Goal: Task Accomplishment & Management: Manage account settings

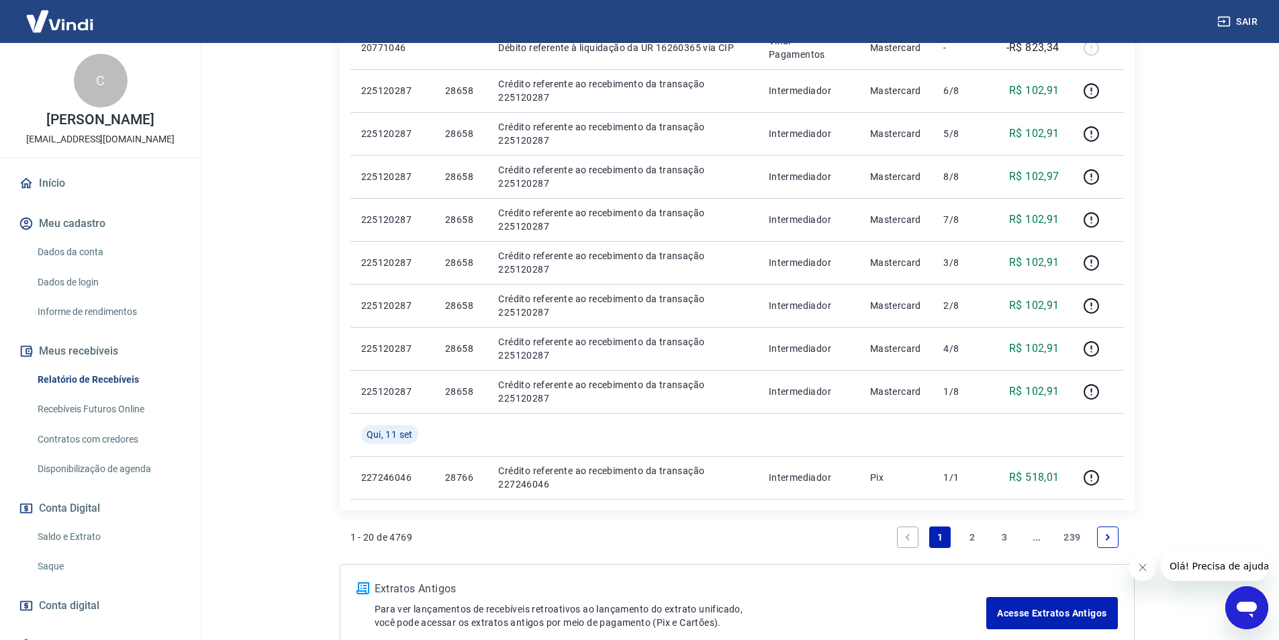
scroll to position [952, 0]
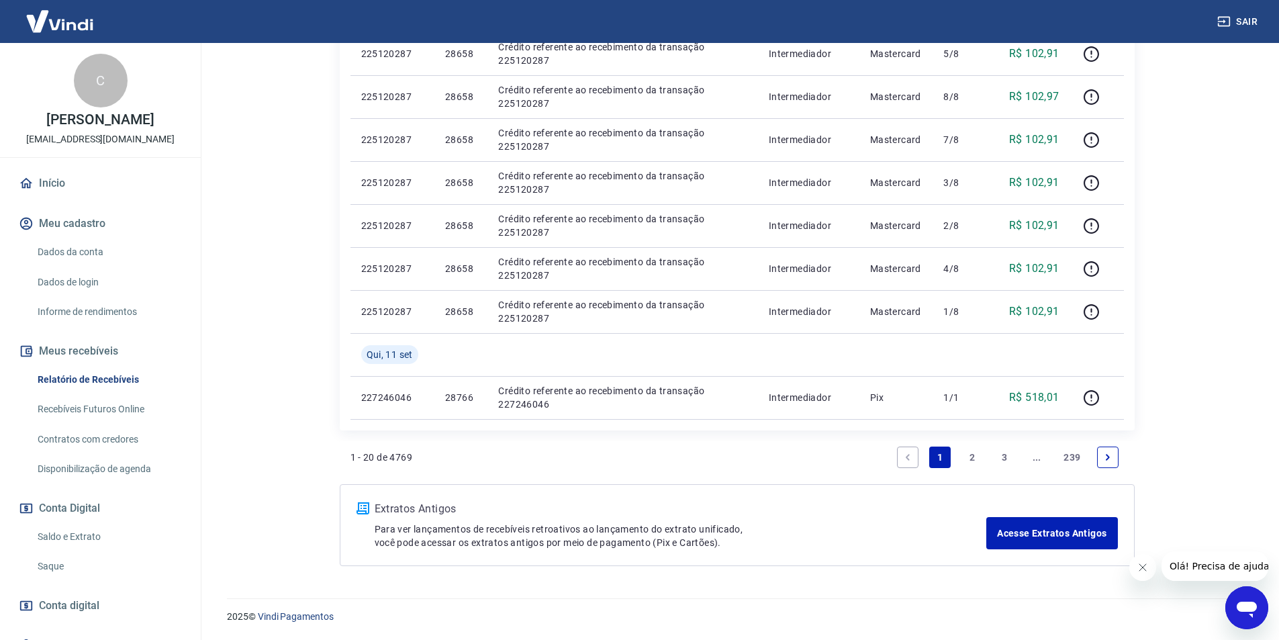
click at [971, 454] on link "2" at bounding box center [971, 456] width 21 height 21
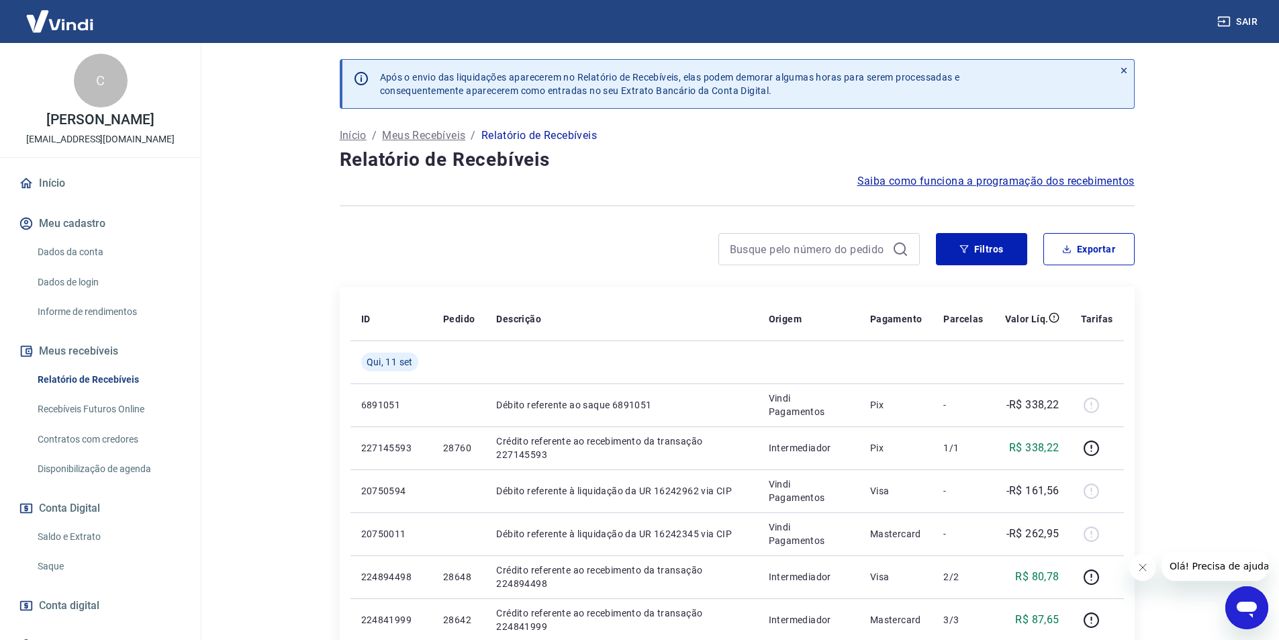
click at [91, 535] on link "Saldo e Extrato" at bounding box center [108, 537] width 152 height 28
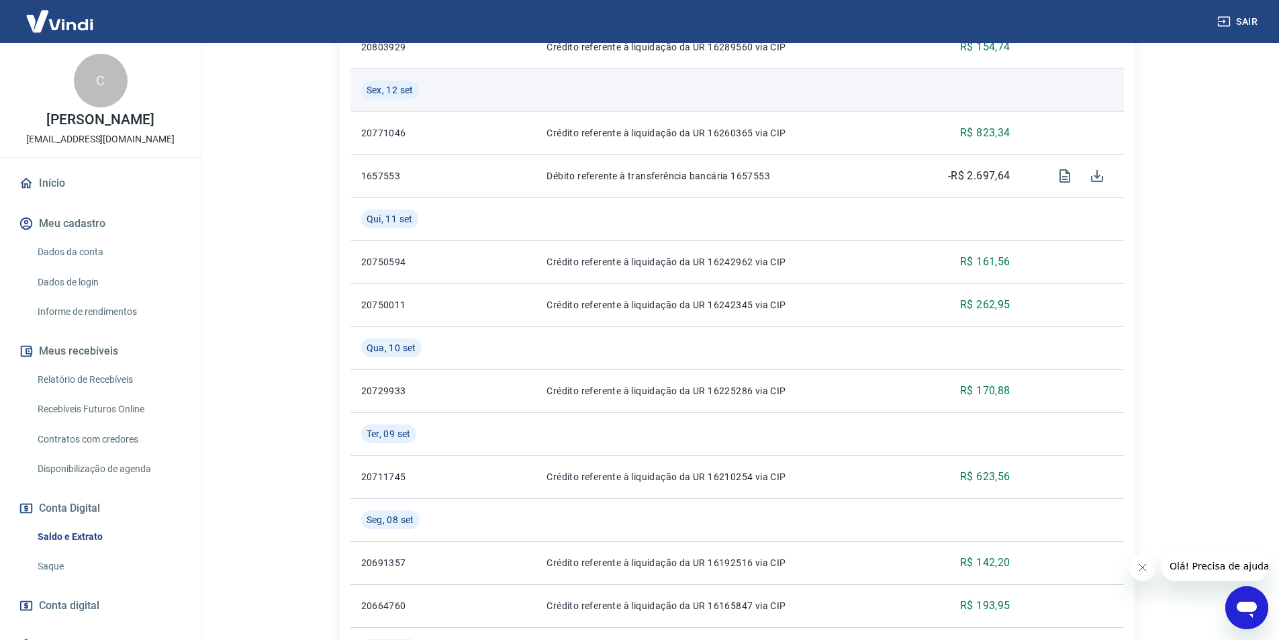
scroll to position [470, 0]
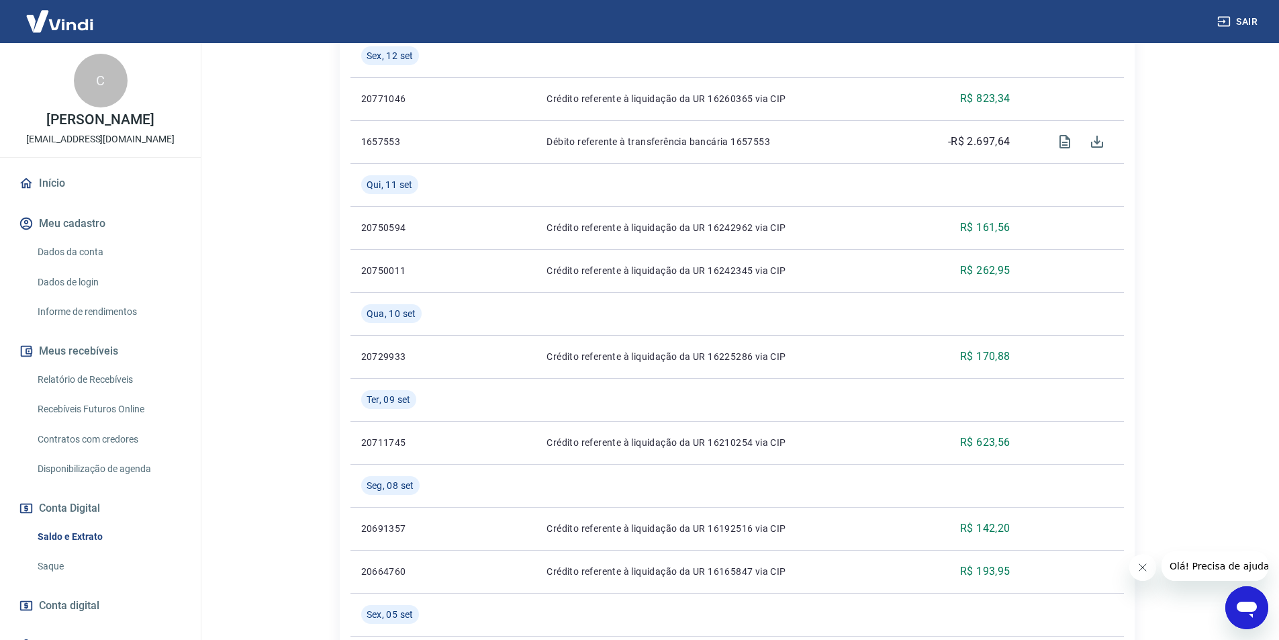
click at [119, 379] on link "Relatório de Recebíveis" at bounding box center [108, 380] width 152 height 28
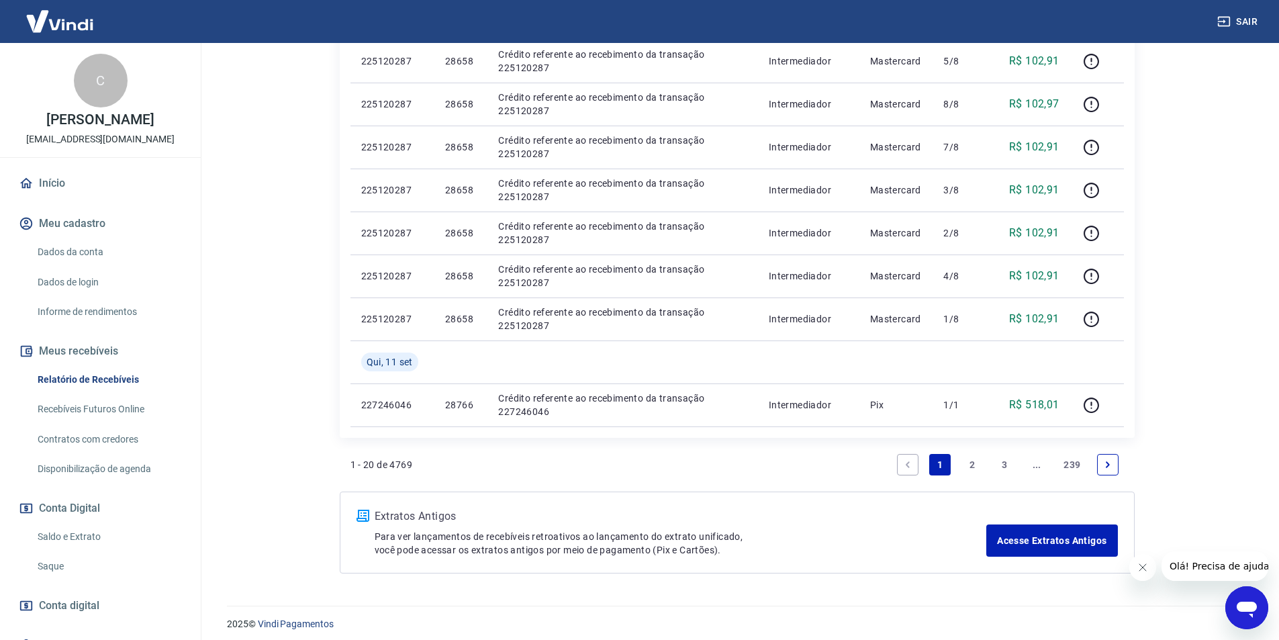
scroll to position [952, 0]
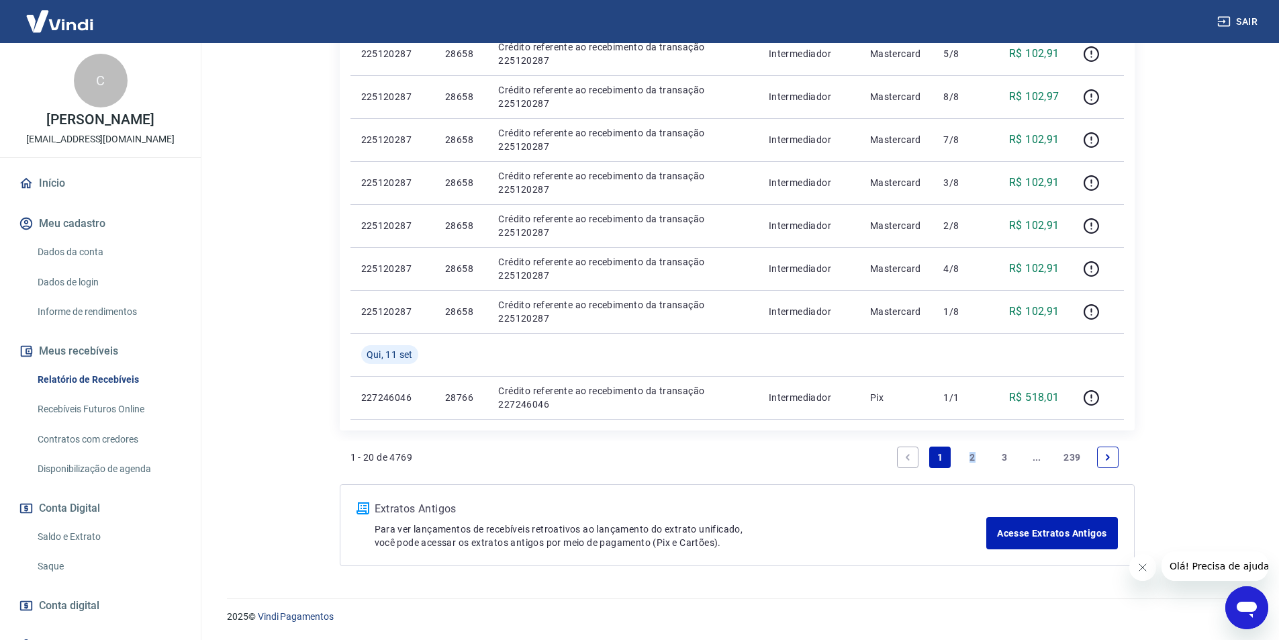
click at [972, 453] on link "2" at bounding box center [971, 456] width 21 height 21
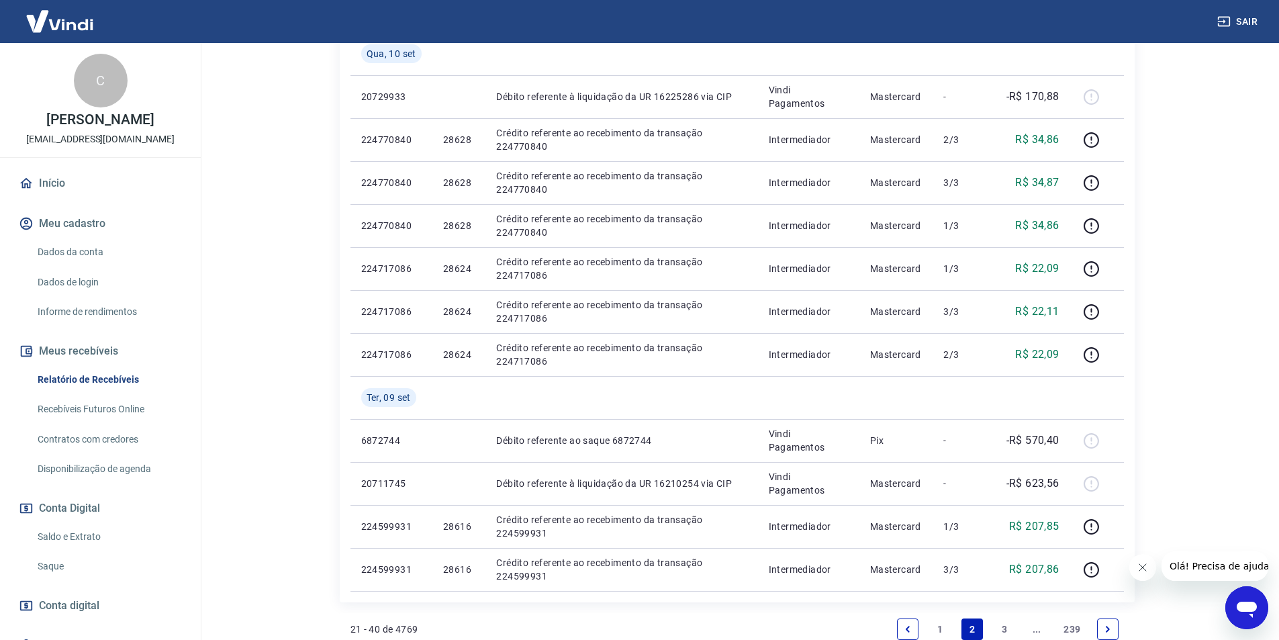
scroll to position [738, 0]
click at [99, 532] on link "Saldo e Extrato" at bounding box center [108, 537] width 152 height 28
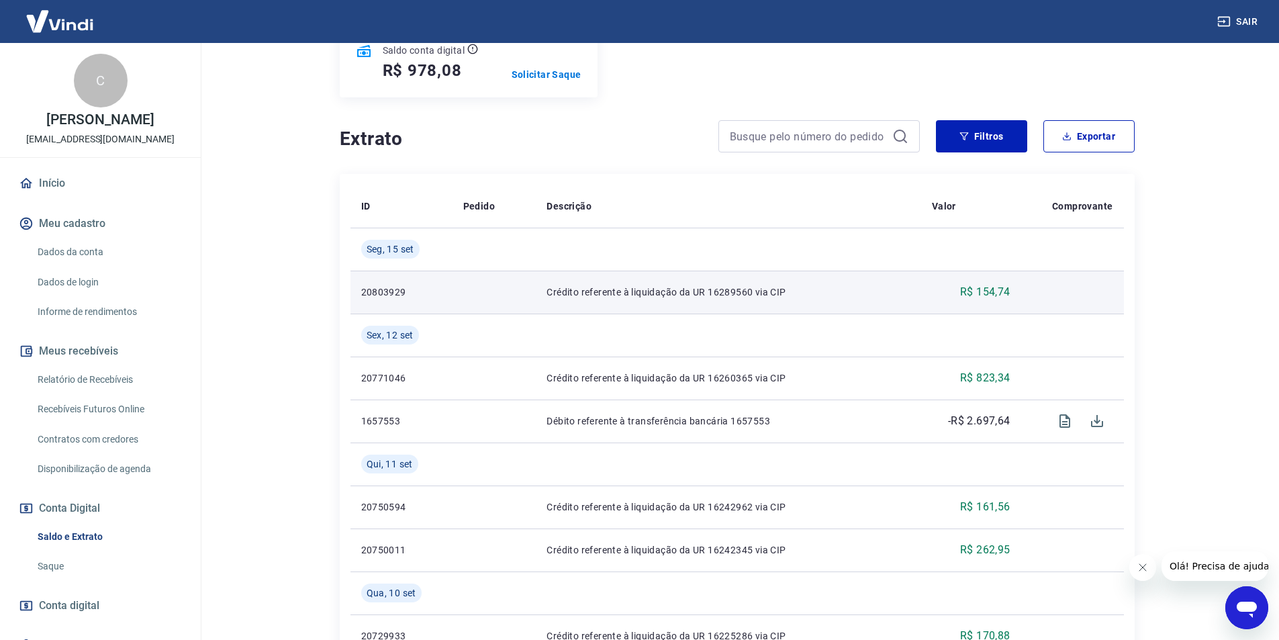
scroll to position [201, 0]
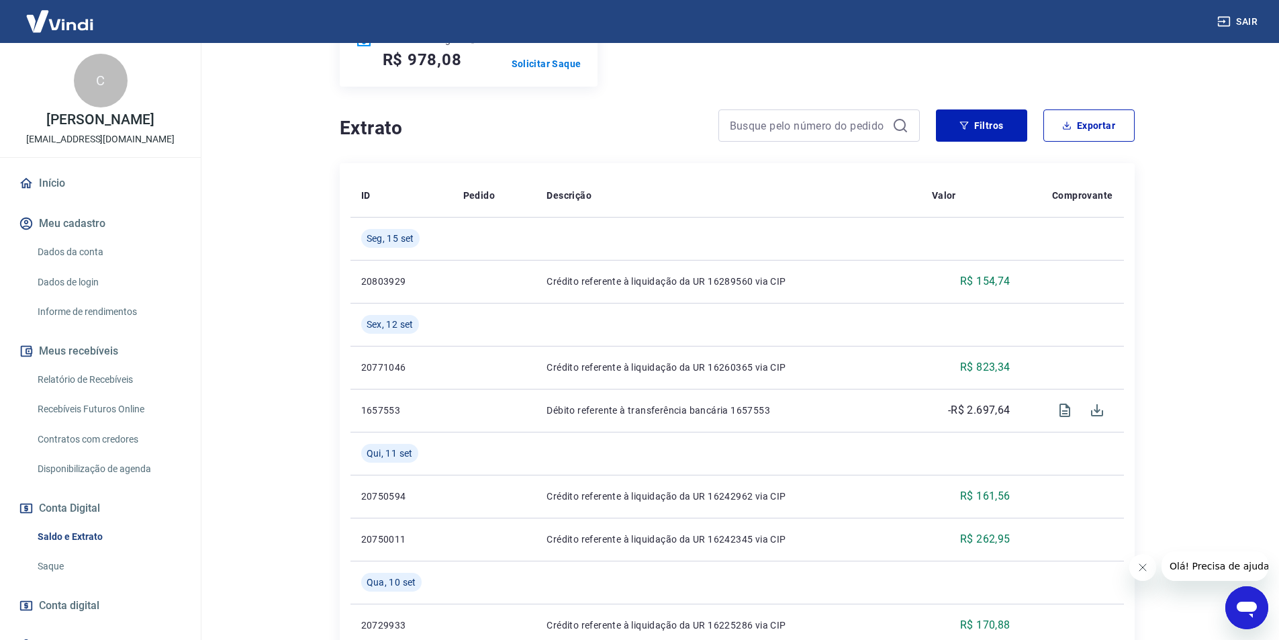
click at [79, 380] on link "Relatório de Recebíveis" at bounding box center [108, 380] width 152 height 28
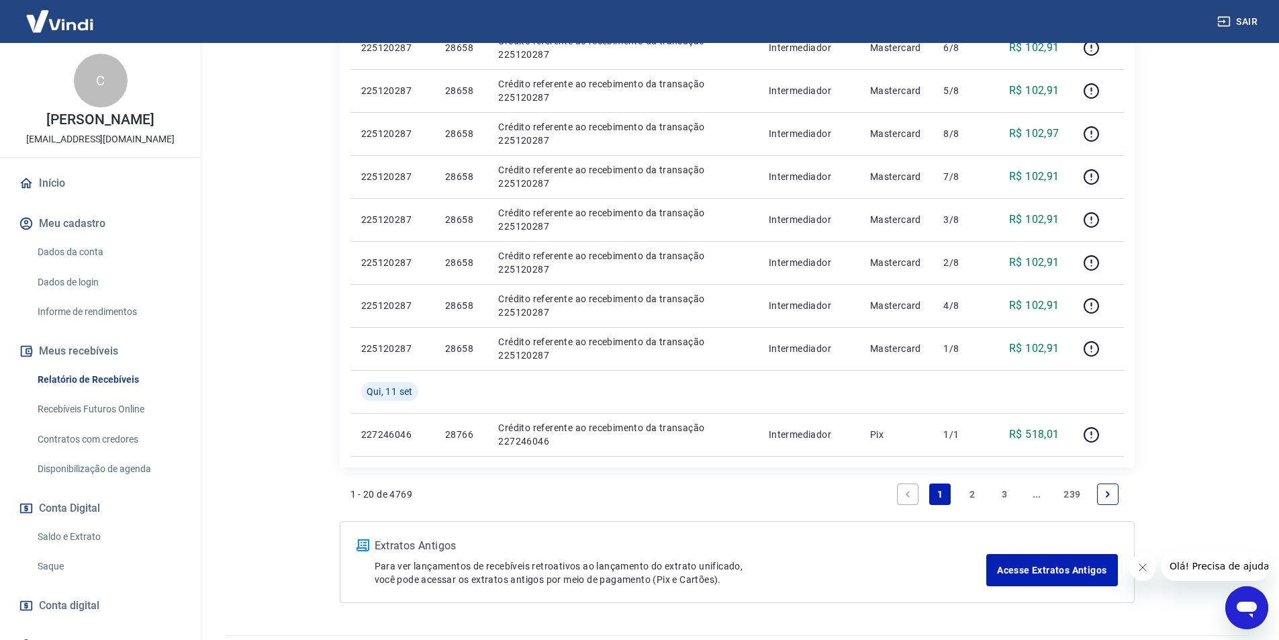
scroll to position [940, 0]
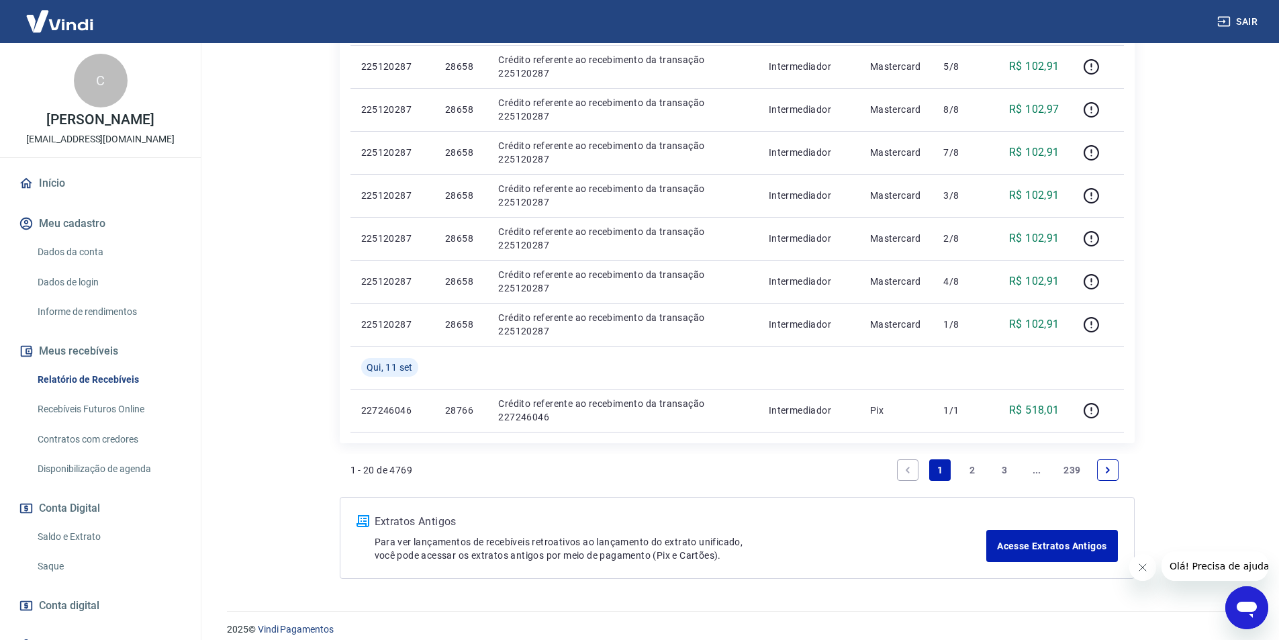
click at [970, 467] on link "2" at bounding box center [971, 469] width 21 height 21
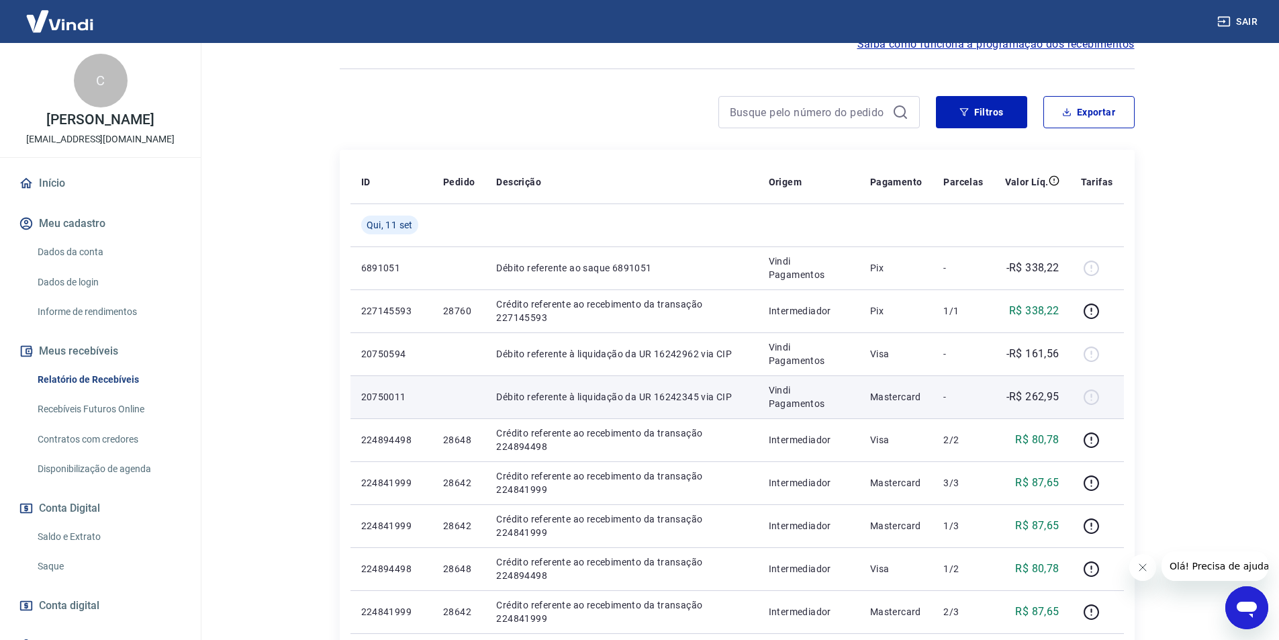
scroll to position [134, 0]
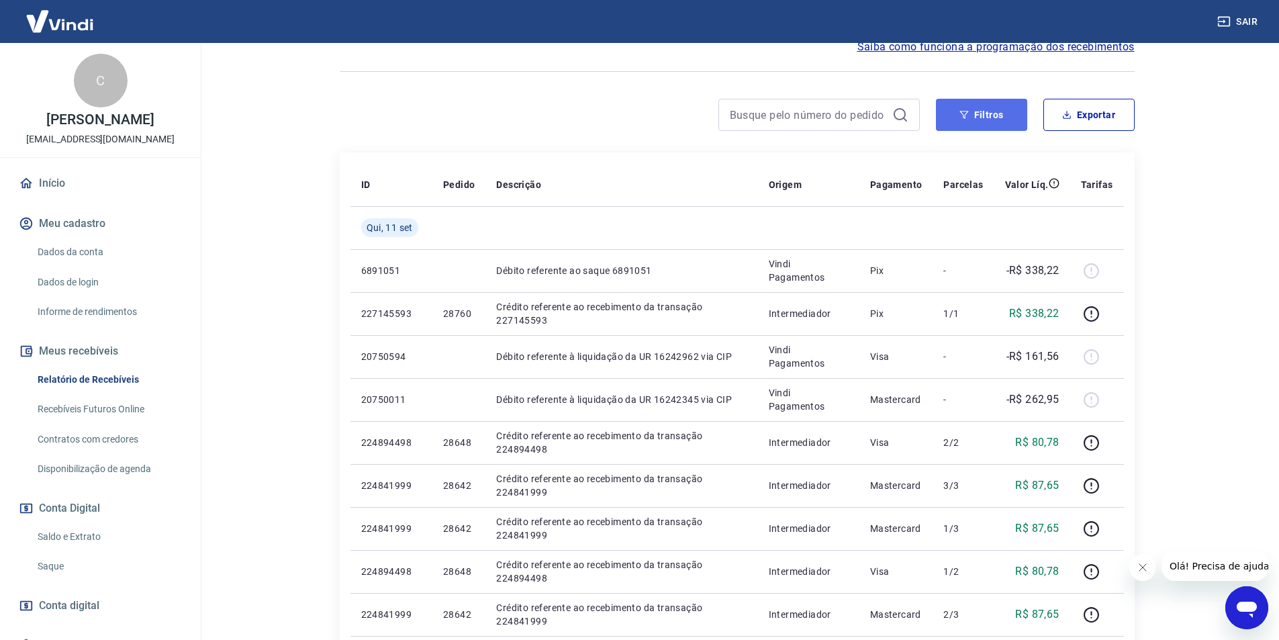
click at [958, 111] on button "Filtros" at bounding box center [981, 115] width 91 height 32
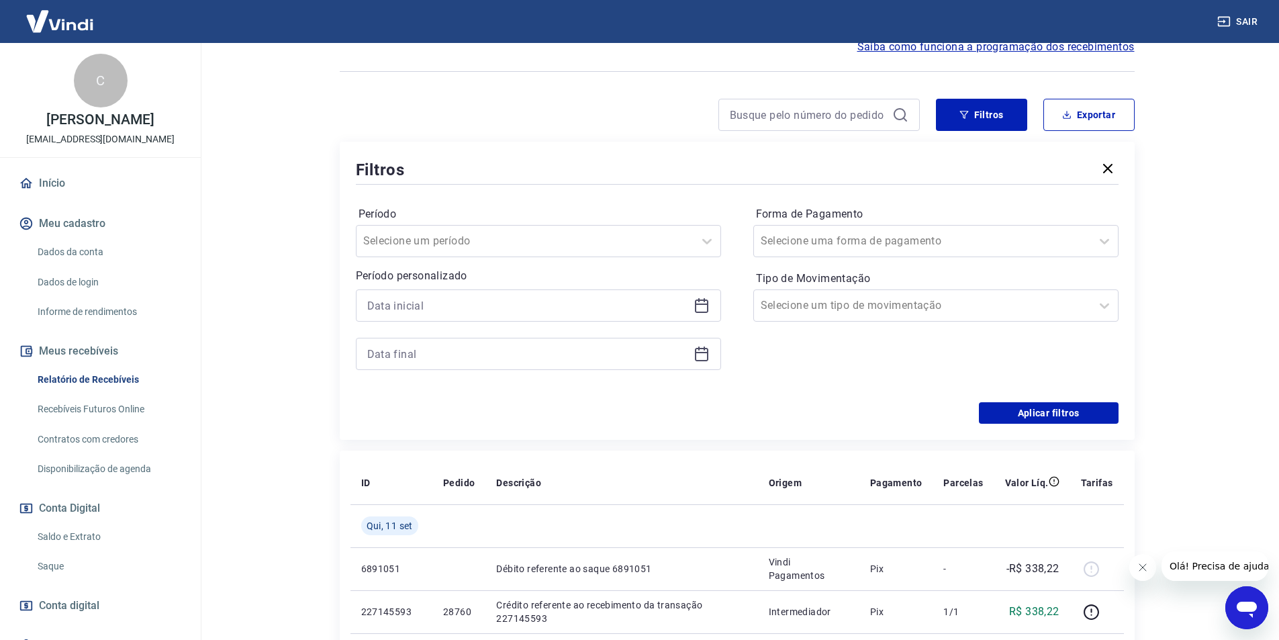
click at [707, 304] on icon at bounding box center [701, 303] width 13 height 1
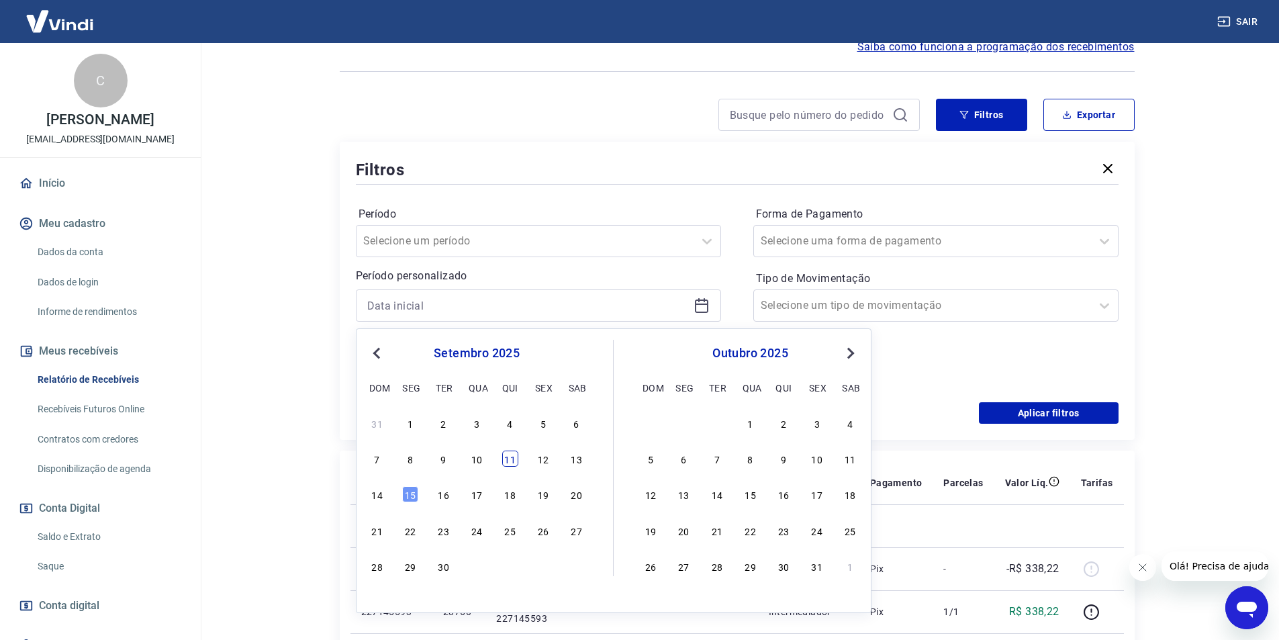
click at [511, 452] on div "11" at bounding box center [510, 458] width 16 height 16
type input "[DATE]"
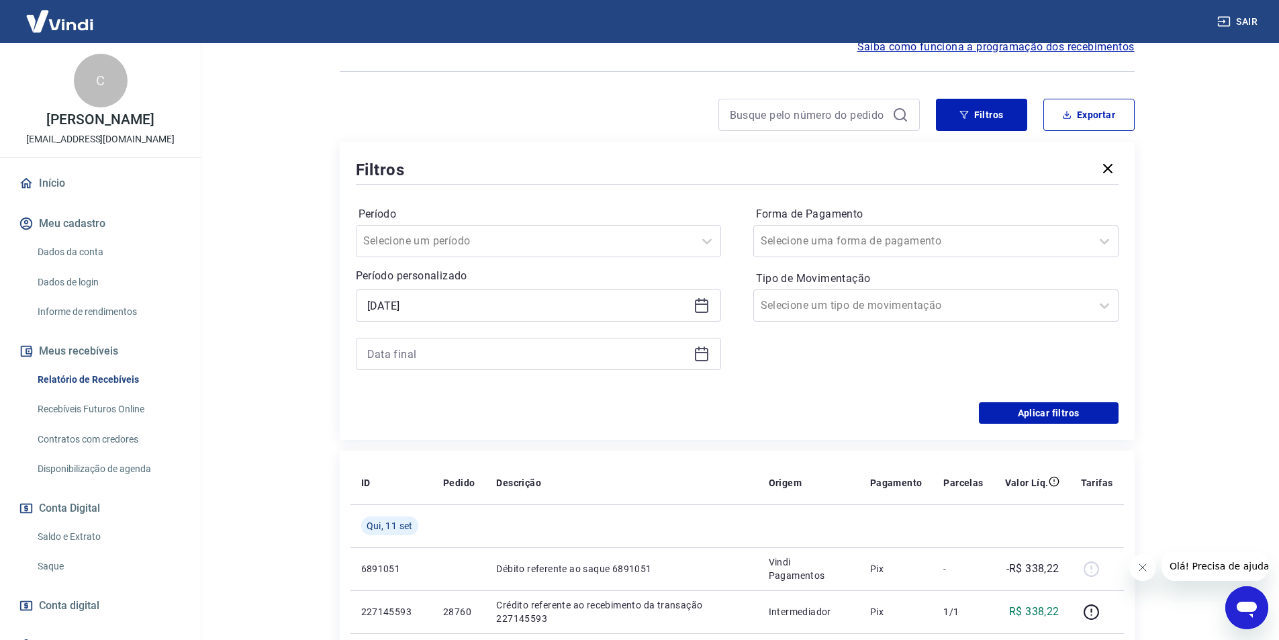
click at [701, 357] on icon at bounding box center [701, 354] width 16 height 16
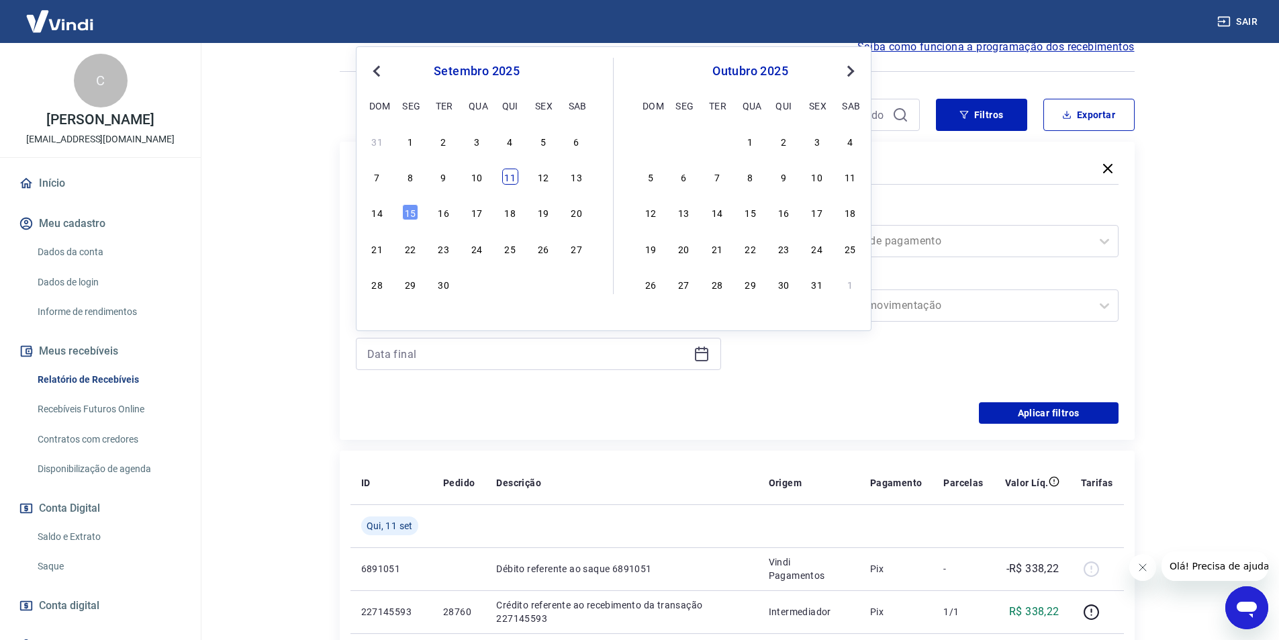
click at [513, 177] on div "11" at bounding box center [510, 176] width 16 height 16
type input "[DATE]"
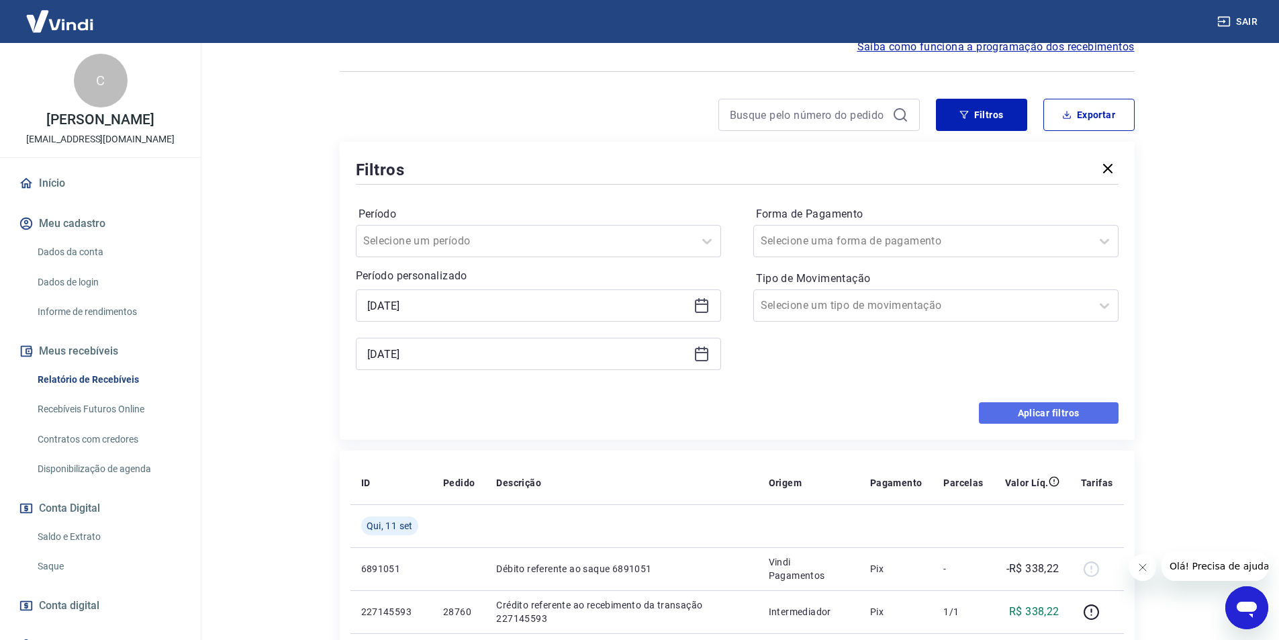
click at [1032, 411] on button "Aplicar filtros" at bounding box center [1049, 412] width 140 height 21
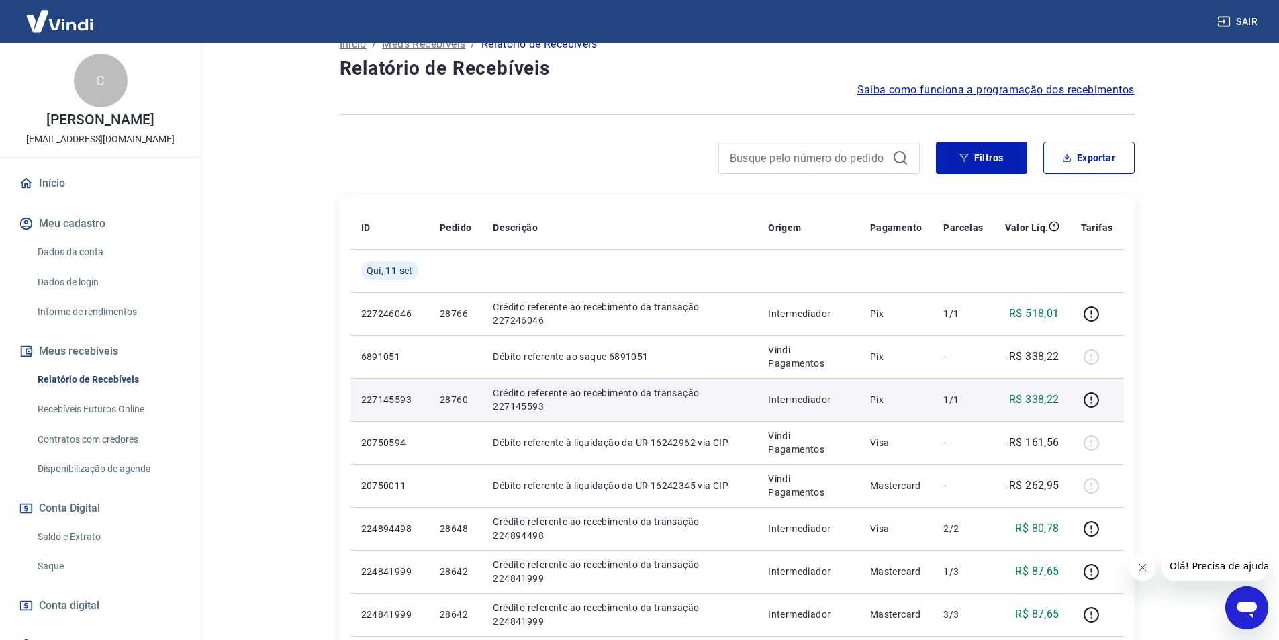
scroll to position [134, 0]
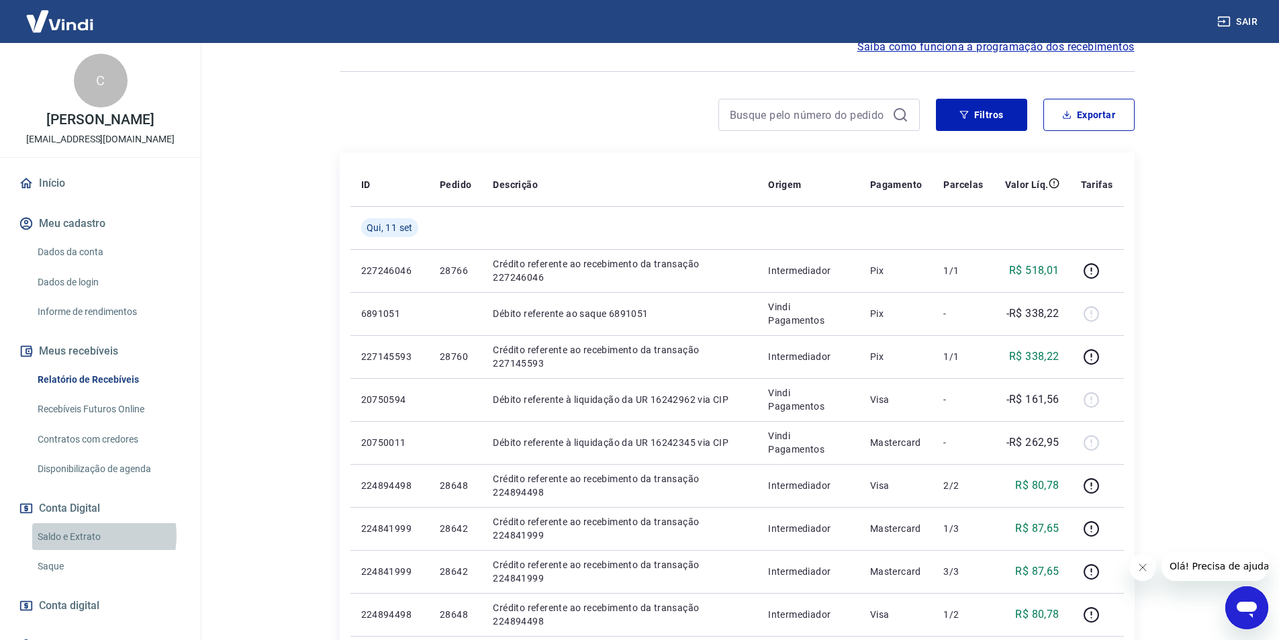
click at [86, 535] on link "Saldo e Extrato" at bounding box center [108, 537] width 152 height 28
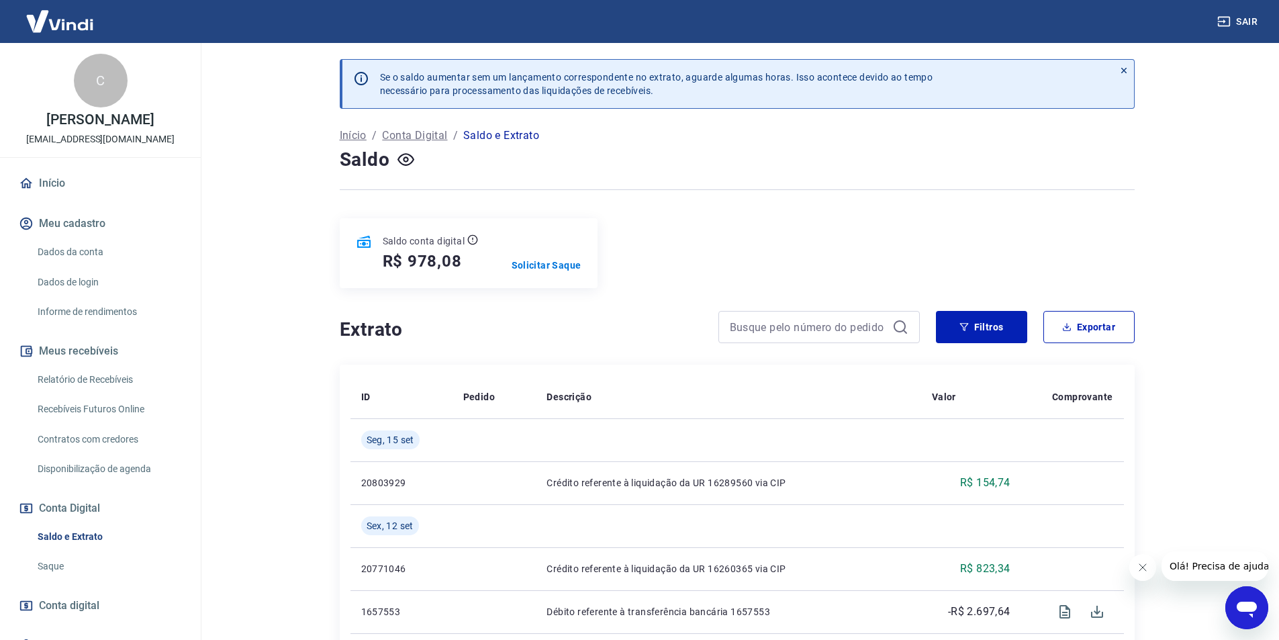
click at [52, 560] on link "Saque" at bounding box center [108, 566] width 152 height 28
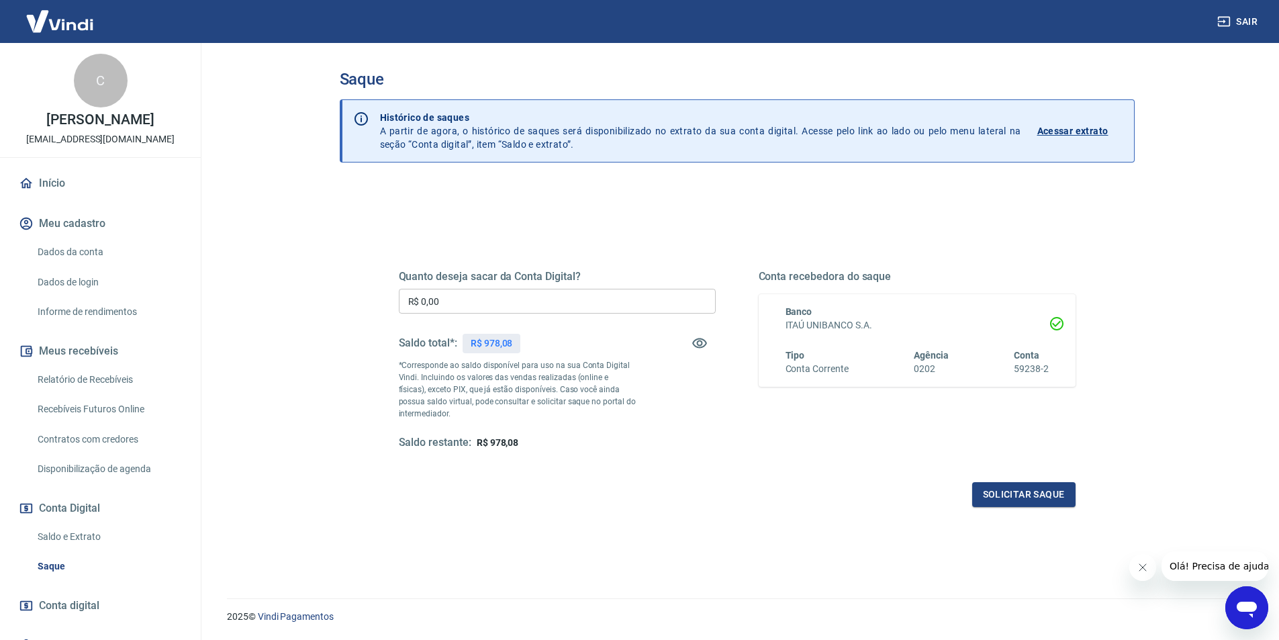
click at [101, 378] on link "Relatório de Recebíveis" at bounding box center [108, 380] width 152 height 28
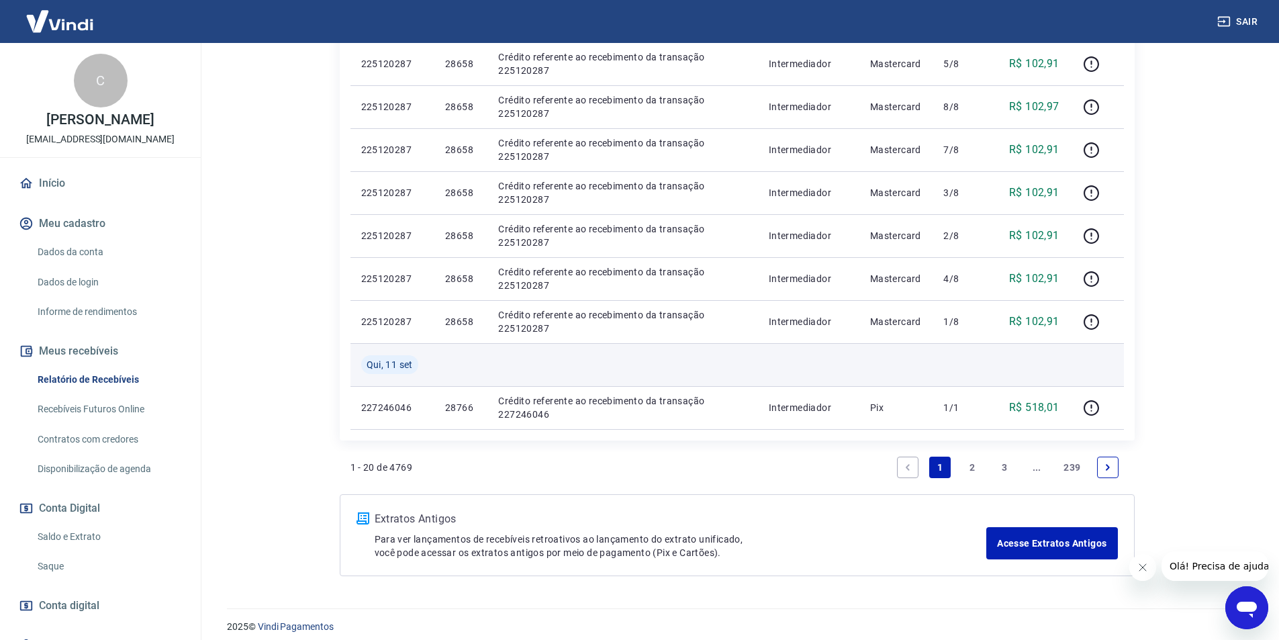
scroll to position [952, 0]
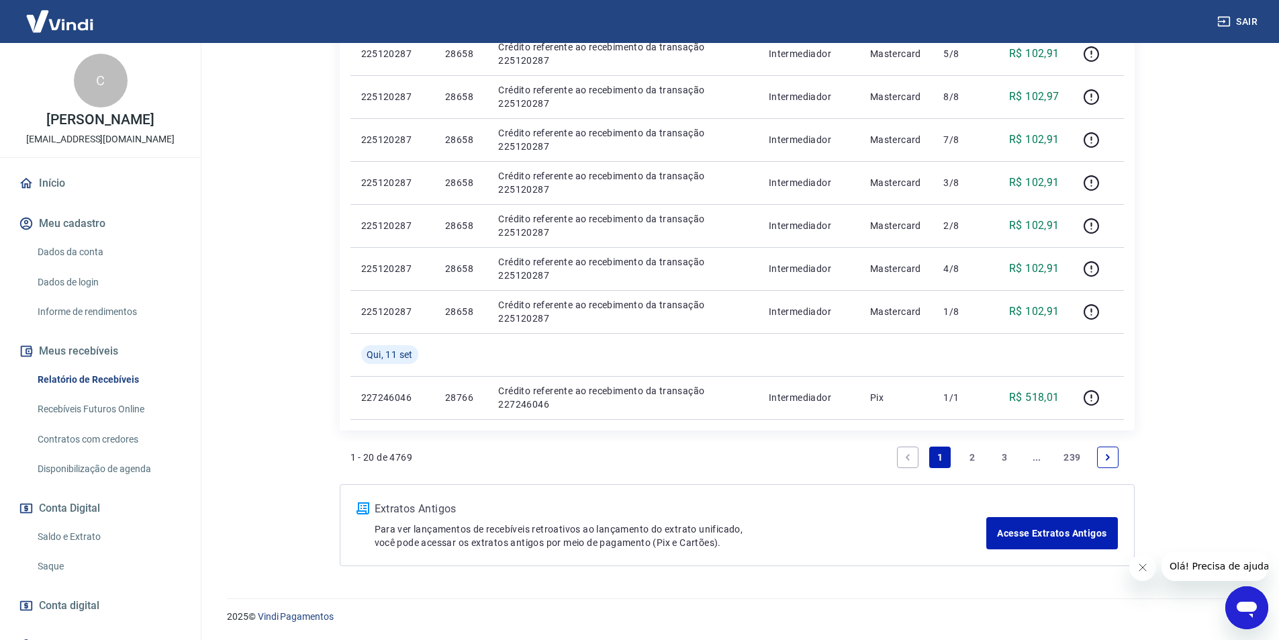
click at [974, 457] on link "2" at bounding box center [971, 456] width 21 height 21
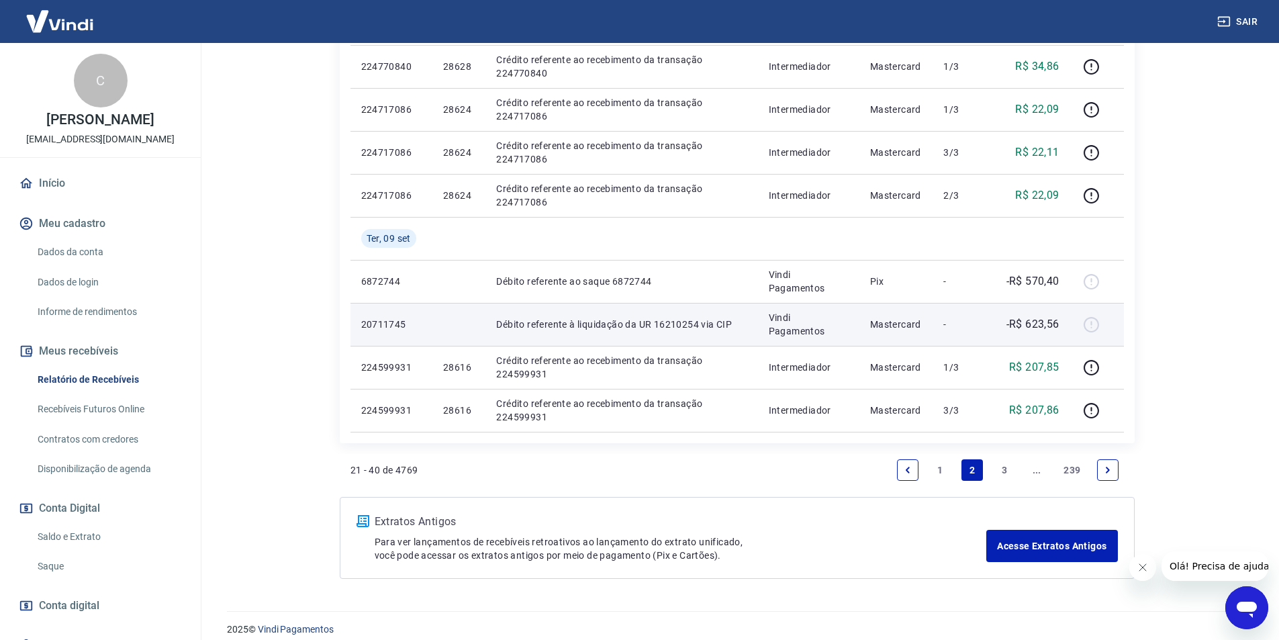
scroll to position [909, 0]
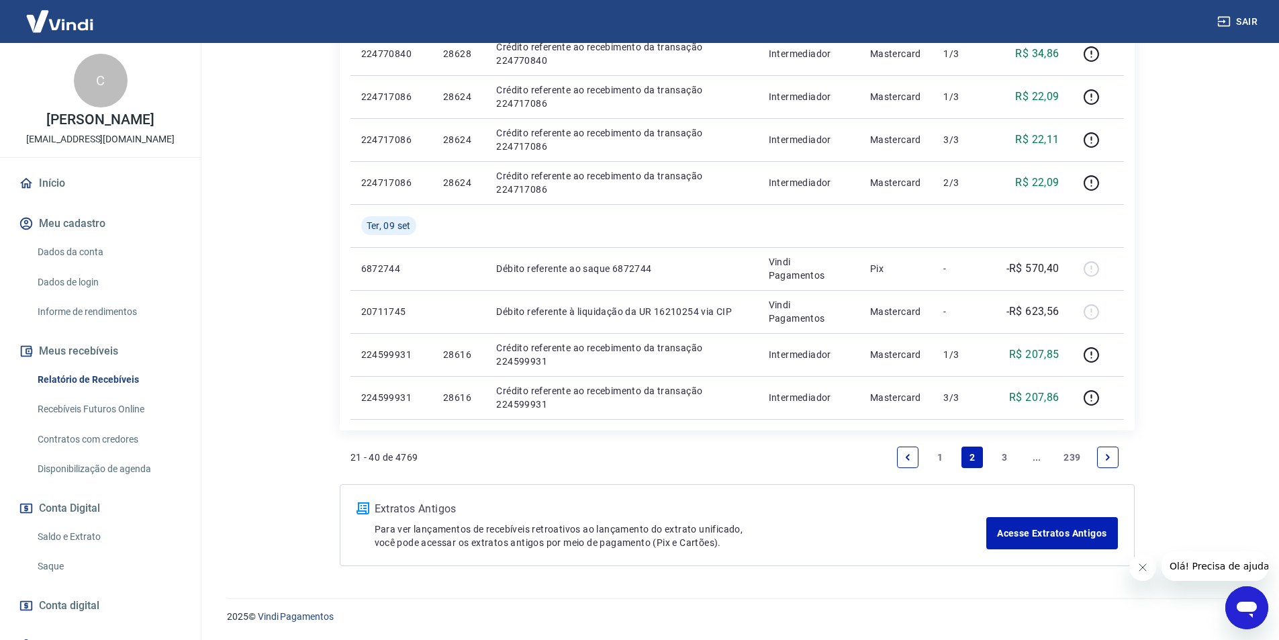
click at [937, 456] on link "1" at bounding box center [939, 456] width 21 height 21
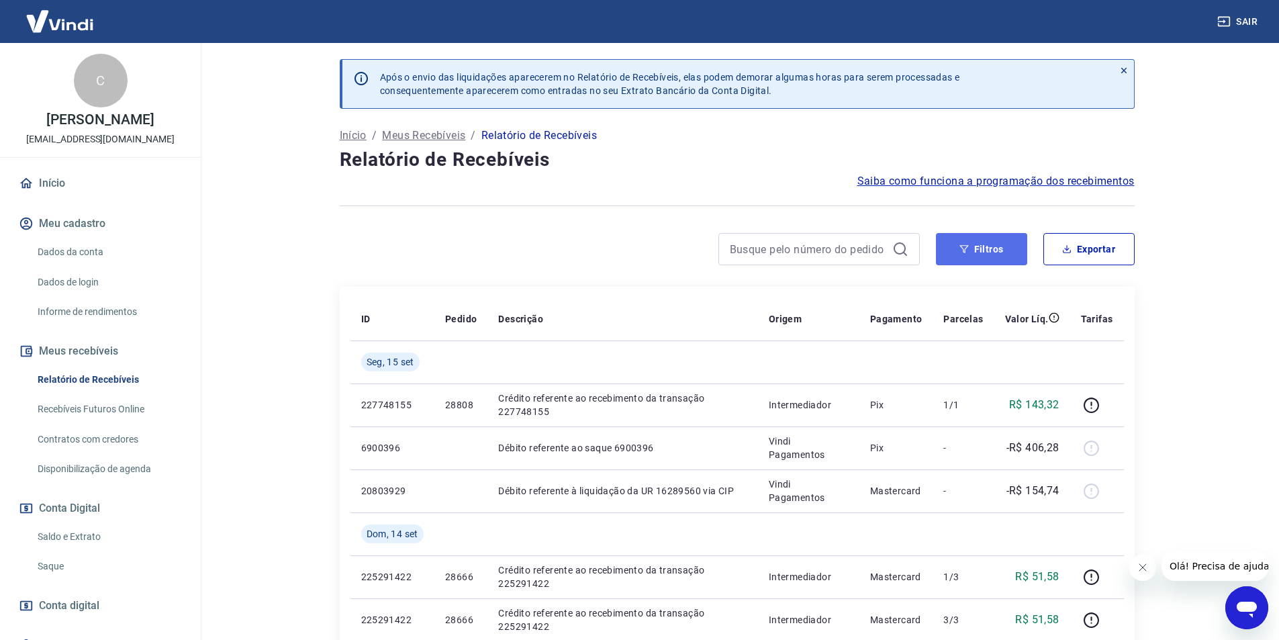
click at [971, 240] on button "Filtros" at bounding box center [981, 249] width 91 height 32
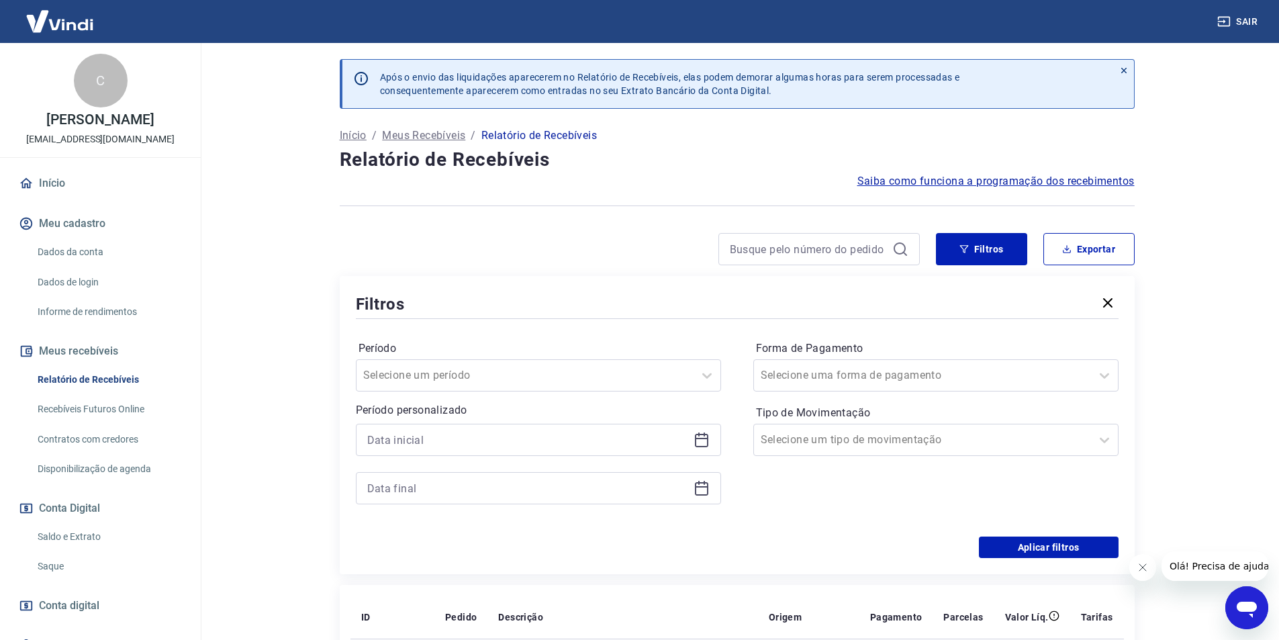
click at [700, 437] on icon at bounding box center [701, 440] width 16 height 16
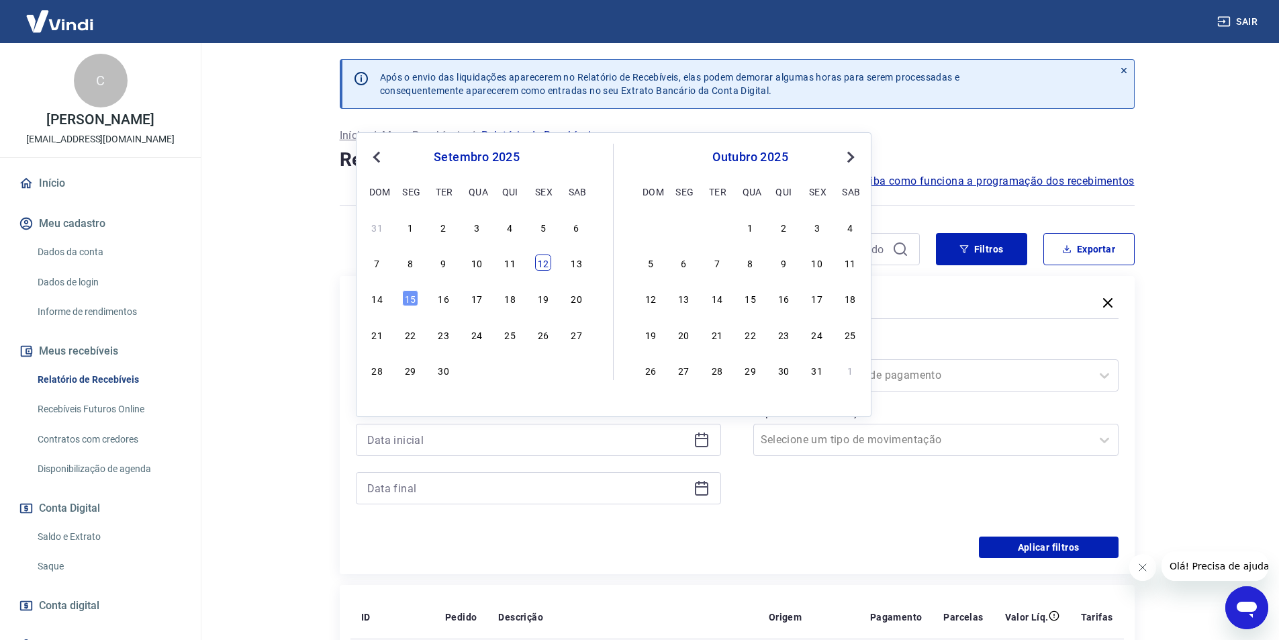
click at [543, 259] on div "12" at bounding box center [543, 262] width 16 height 16
type input "[DATE]"
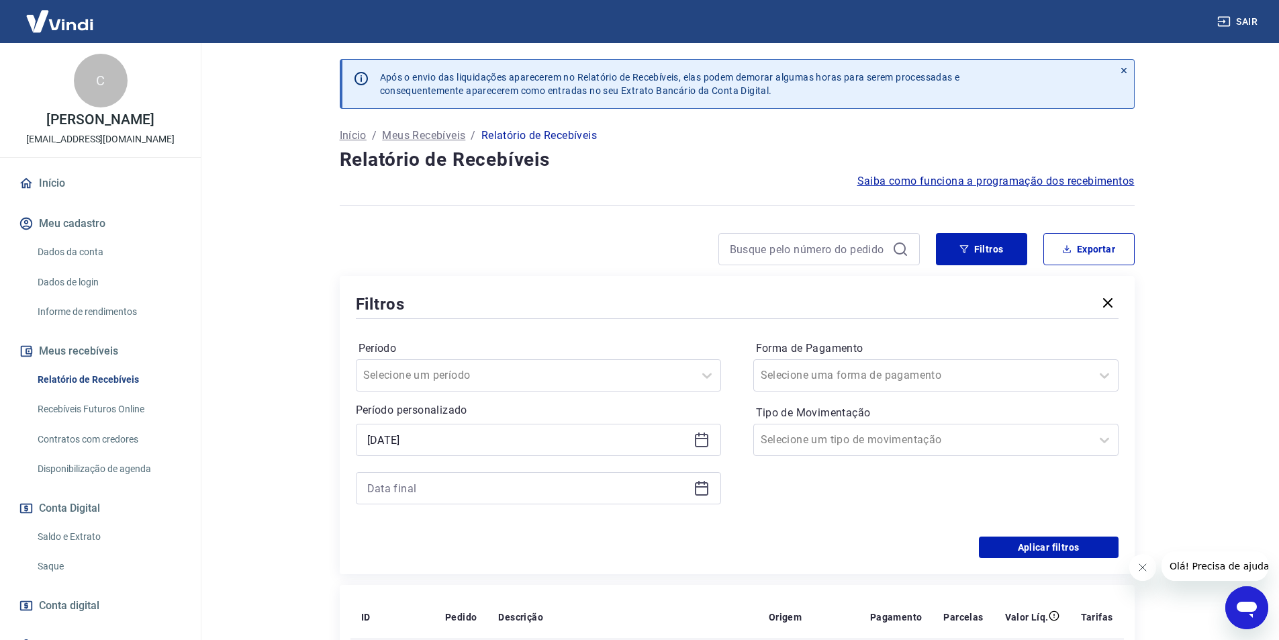
click at [701, 488] on icon at bounding box center [701, 488] width 16 height 16
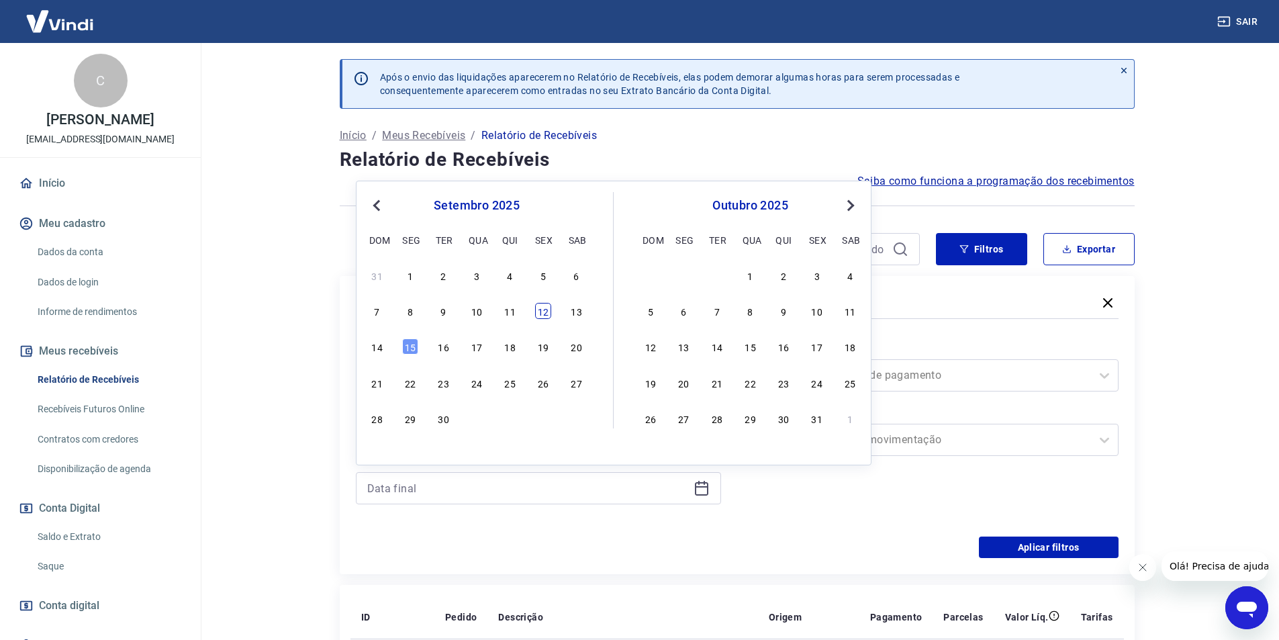
click at [546, 306] on div "12" at bounding box center [543, 311] width 16 height 16
type input "[DATE]"
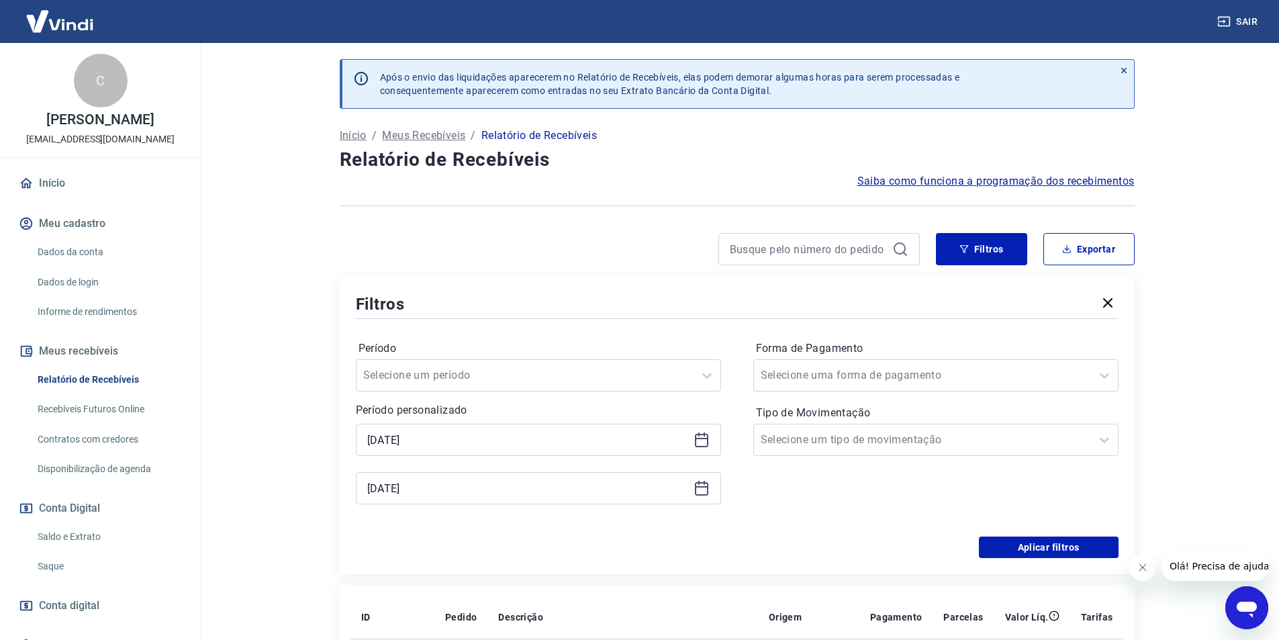
click at [1012, 536] on div "Período Selecione um período Período personalizado Selected date: [DATE] [DATE]…" at bounding box center [737, 429] width 762 height 215
click at [1026, 546] on button "Aplicar filtros" at bounding box center [1049, 546] width 140 height 21
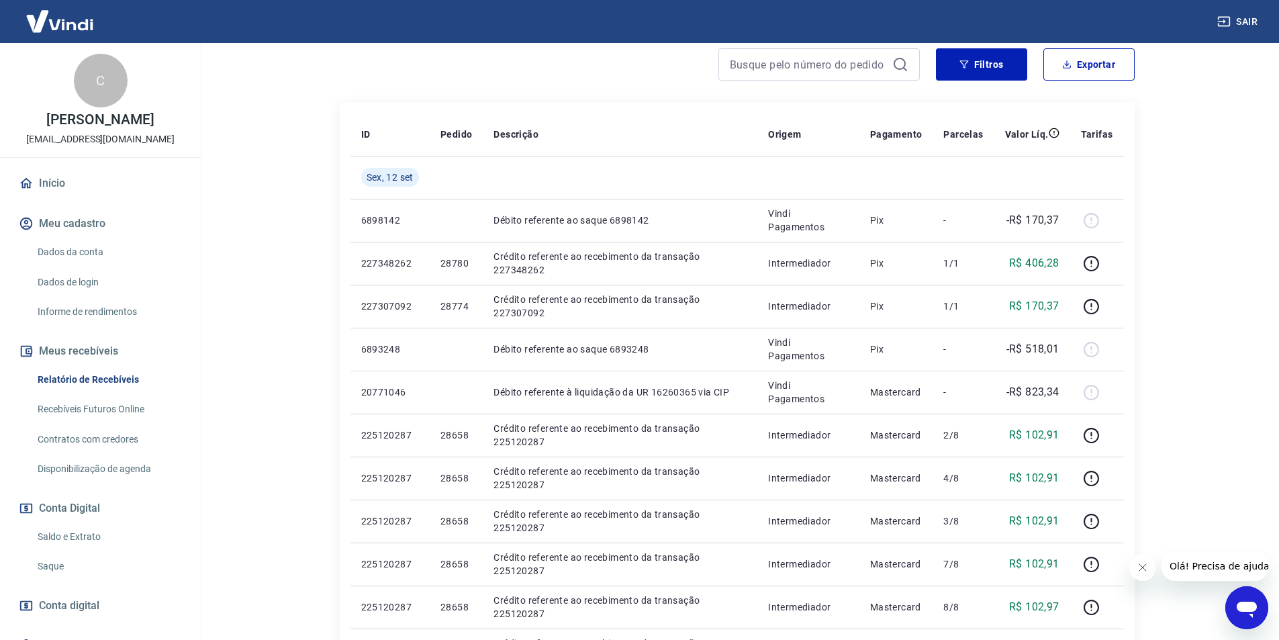
scroll to position [173, 0]
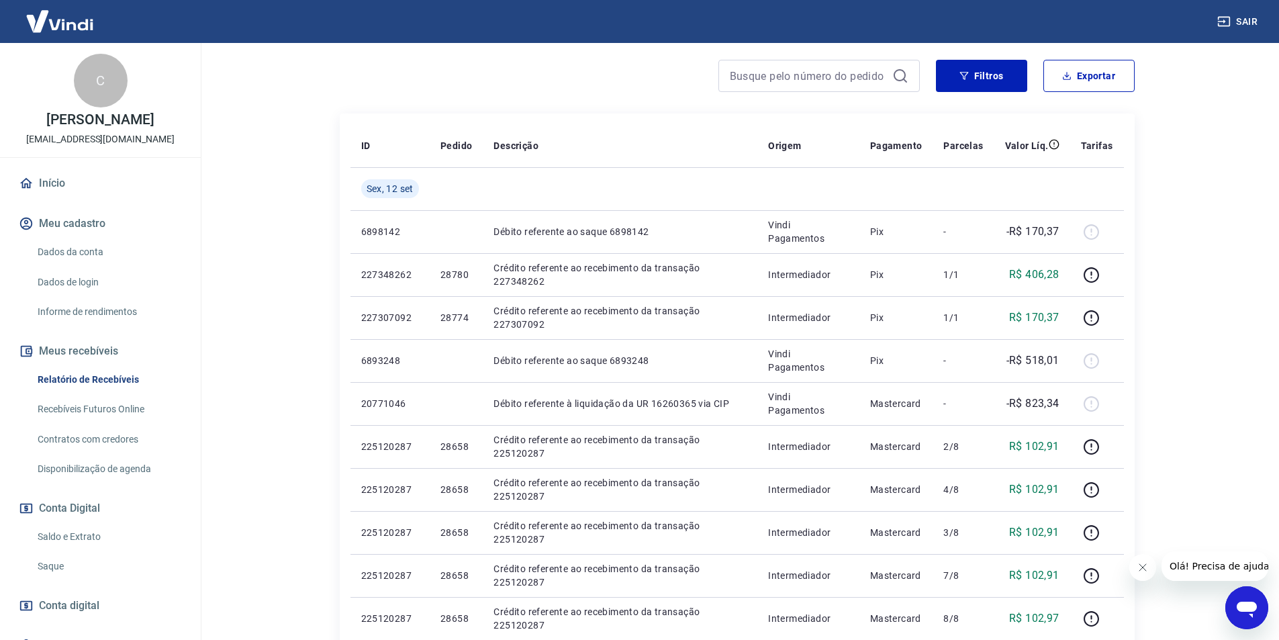
click at [99, 530] on link "Saldo e Extrato" at bounding box center [108, 537] width 152 height 28
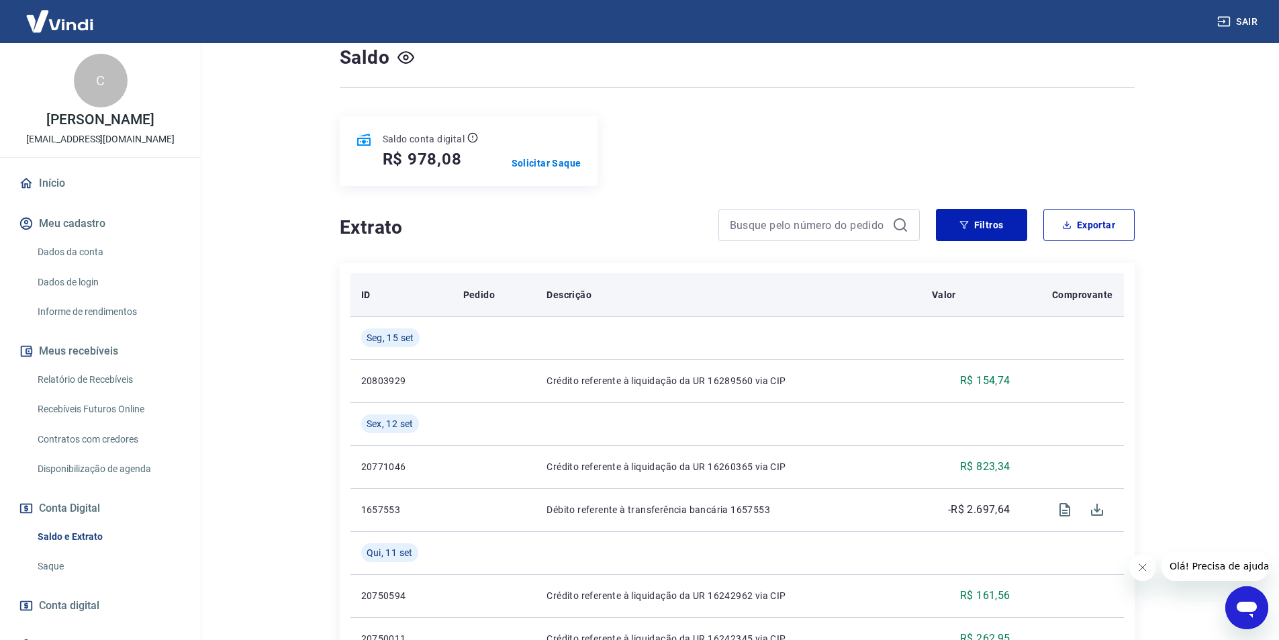
scroll to position [134, 0]
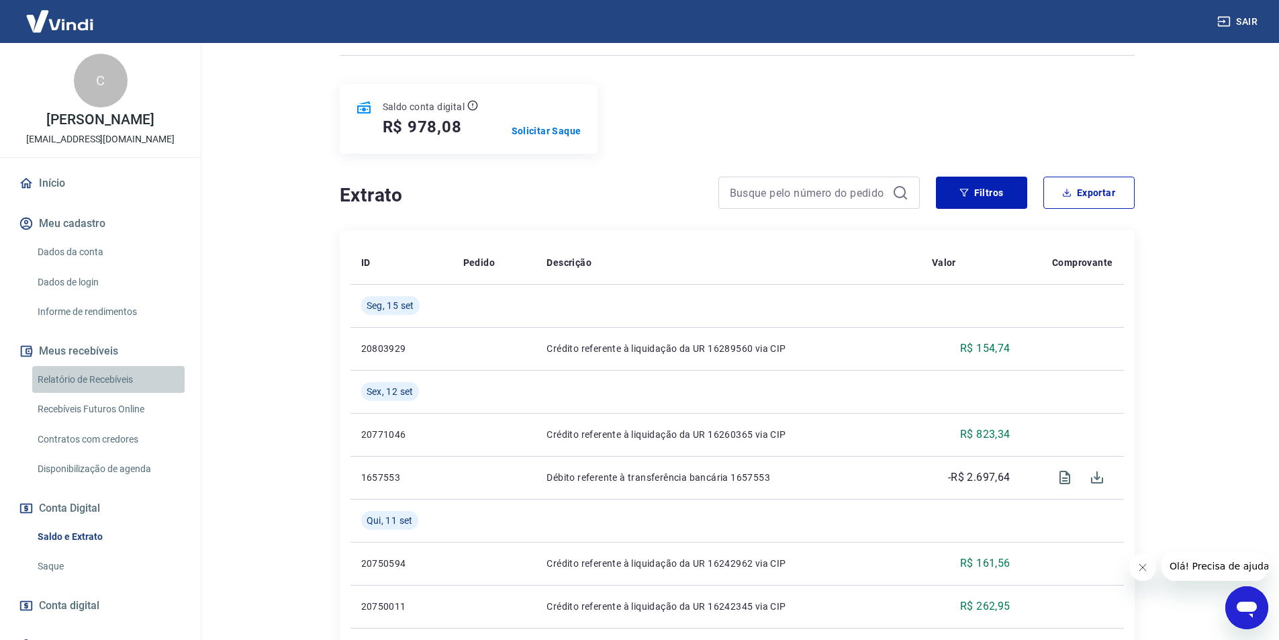
click at [131, 376] on link "Relatório de Recebíveis" at bounding box center [108, 380] width 152 height 28
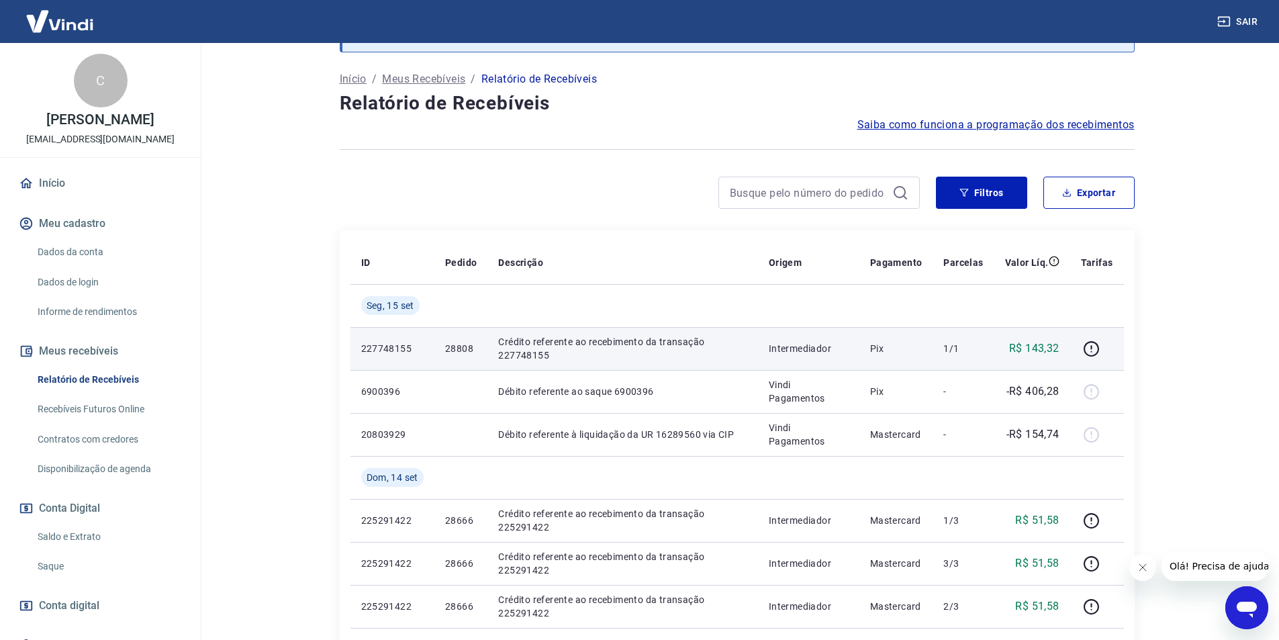
scroll to position [80, 0]
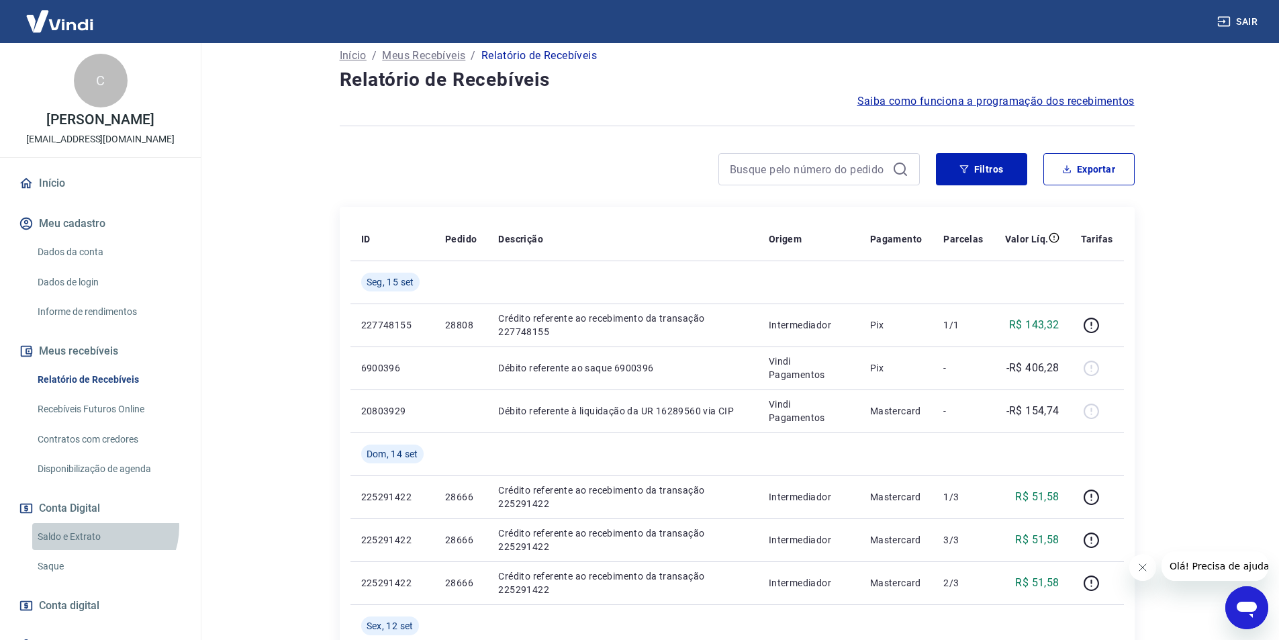
click at [99, 526] on link "Saldo e Extrato" at bounding box center [108, 537] width 152 height 28
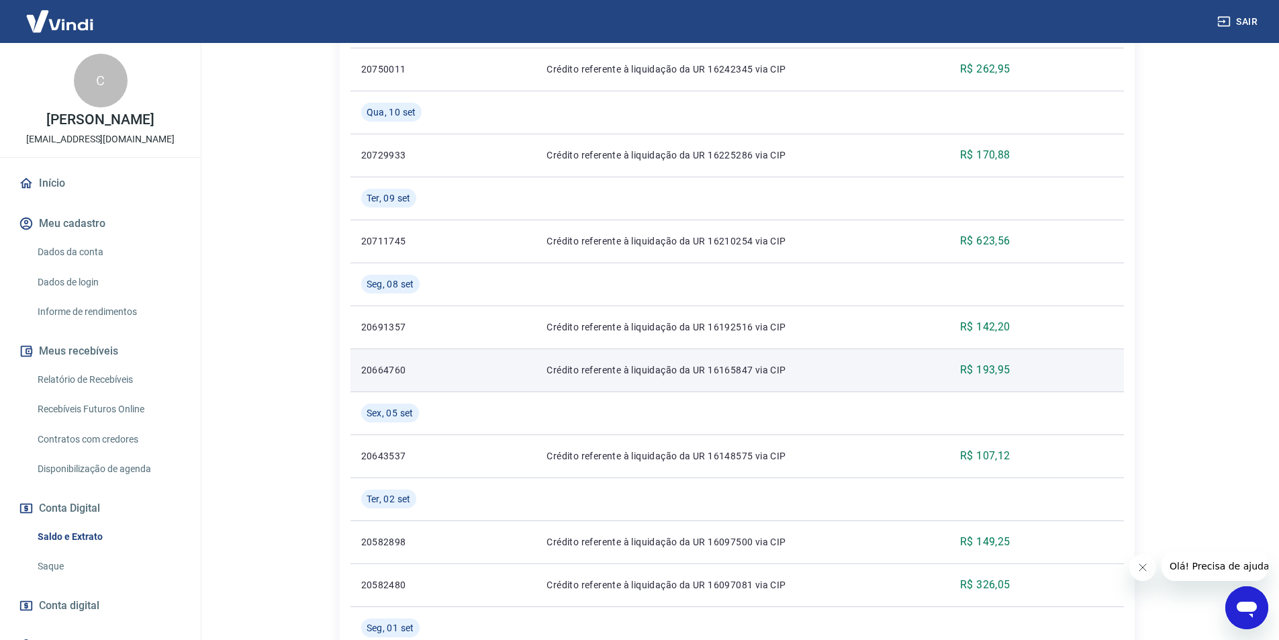
scroll to position [738, 0]
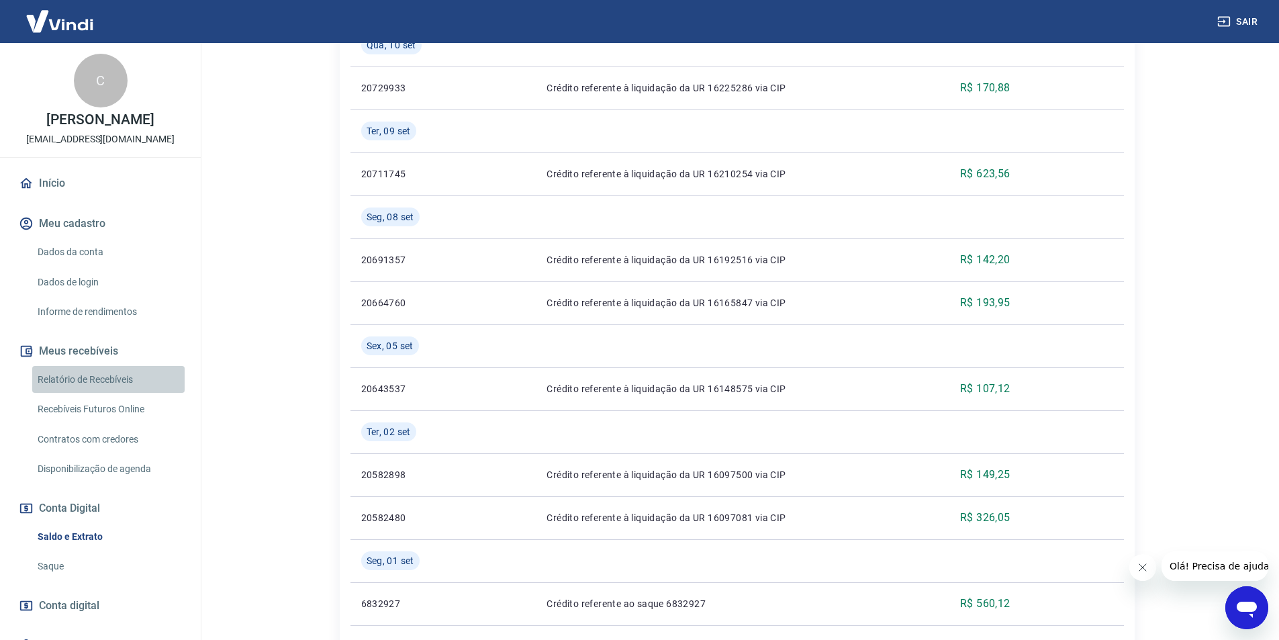
click at [132, 380] on link "Relatório de Recebíveis" at bounding box center [108, 380] width 152 height 28
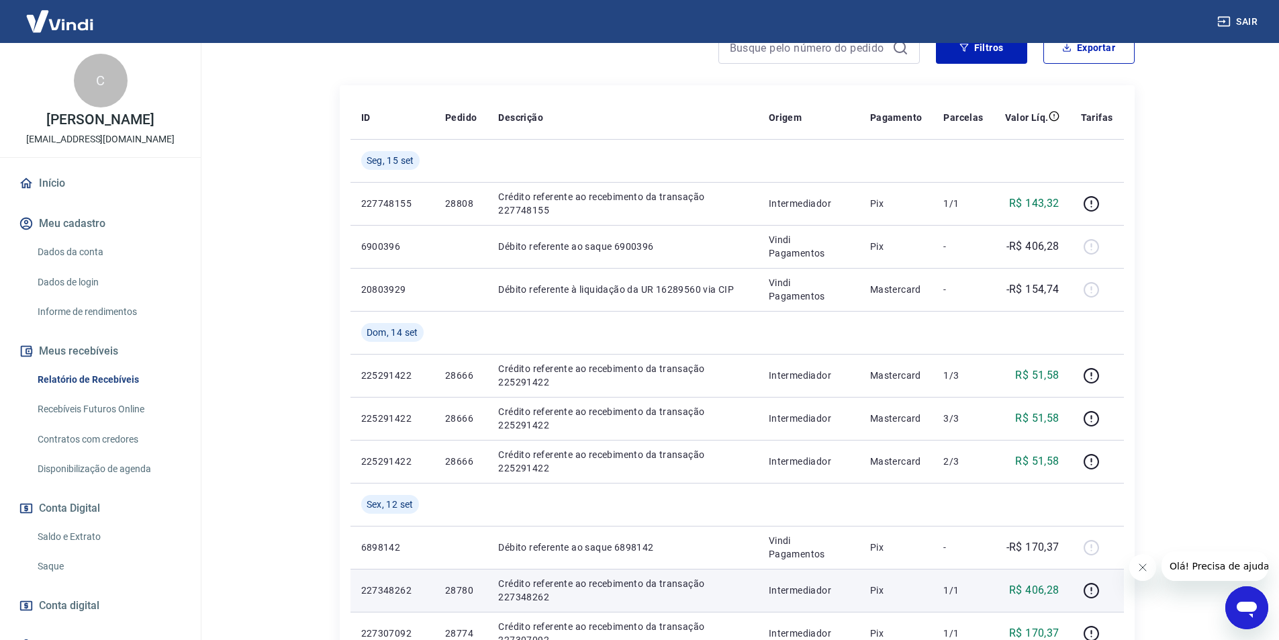
scroll to position [268, 0]
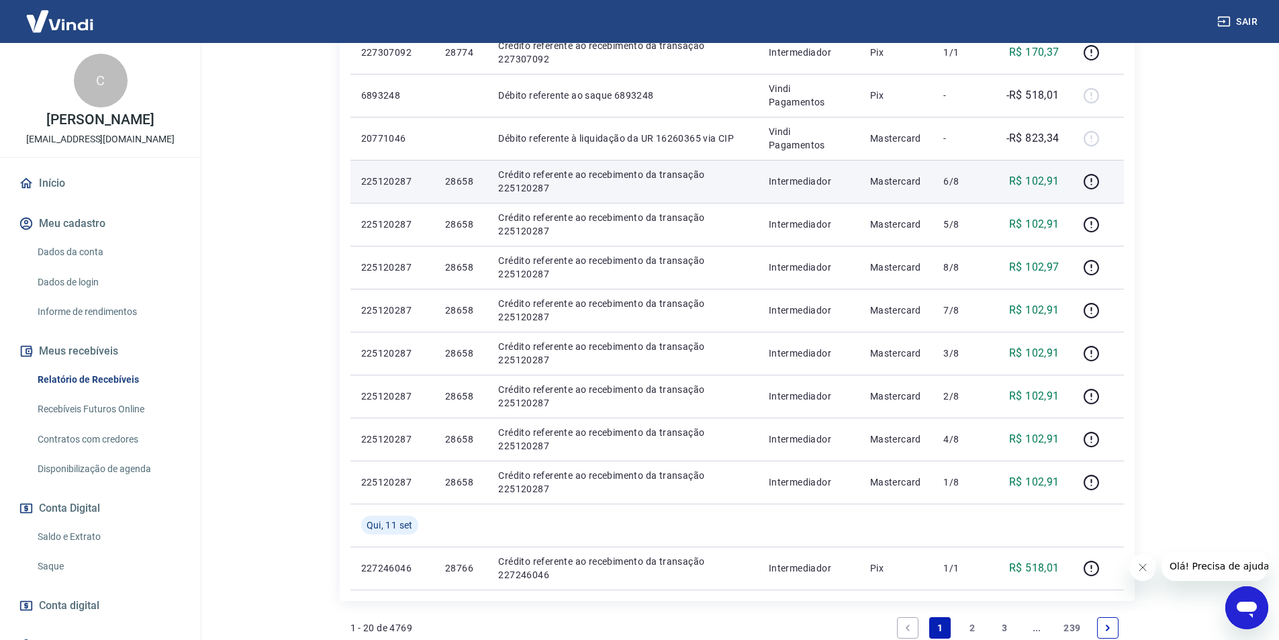
scroll to position [805, 0]
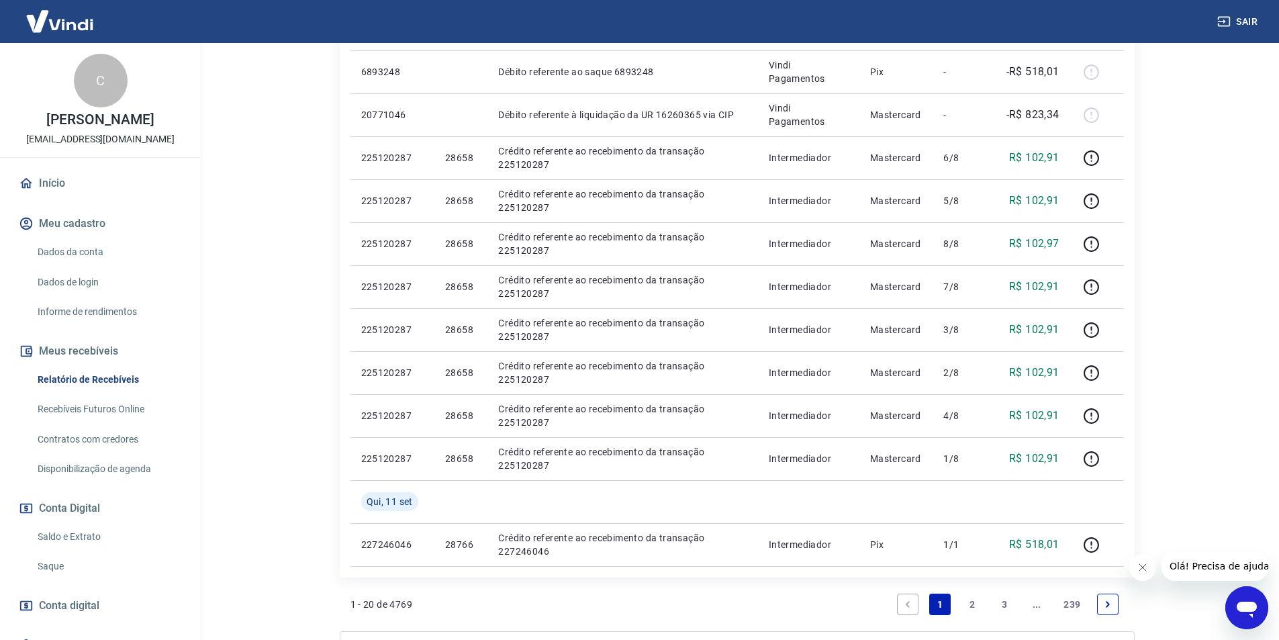
click at [974, 607] on link "2" at bounding box center [971, 603] width 21 height 21
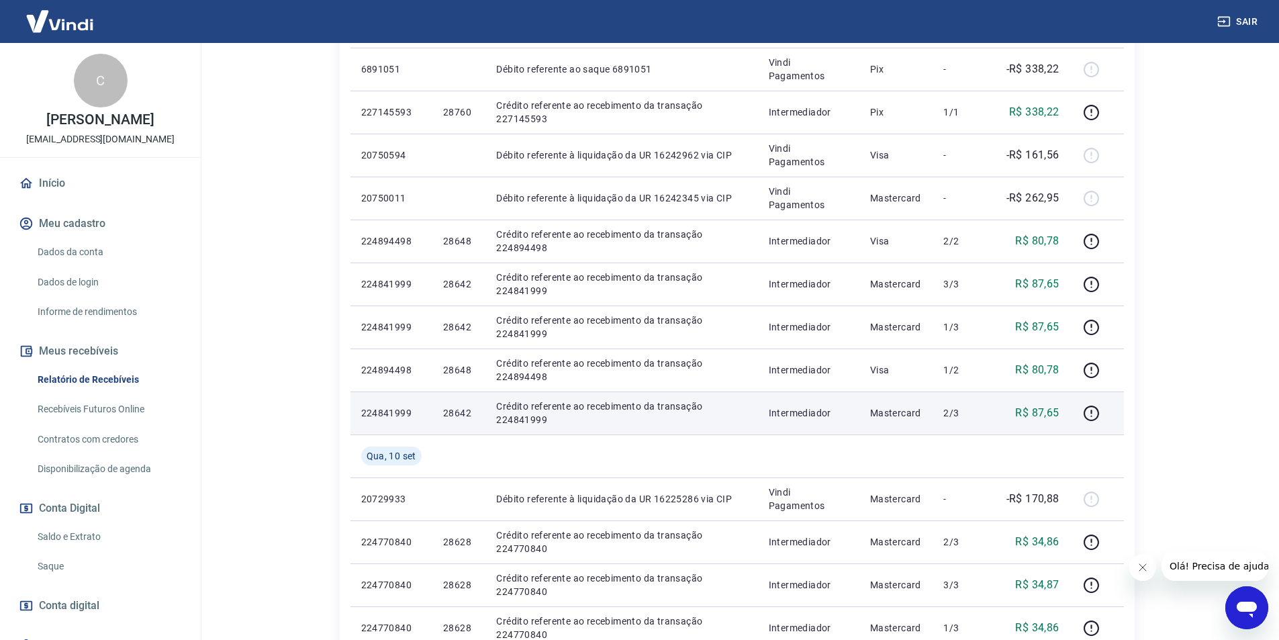
scroll to position [201, 0]
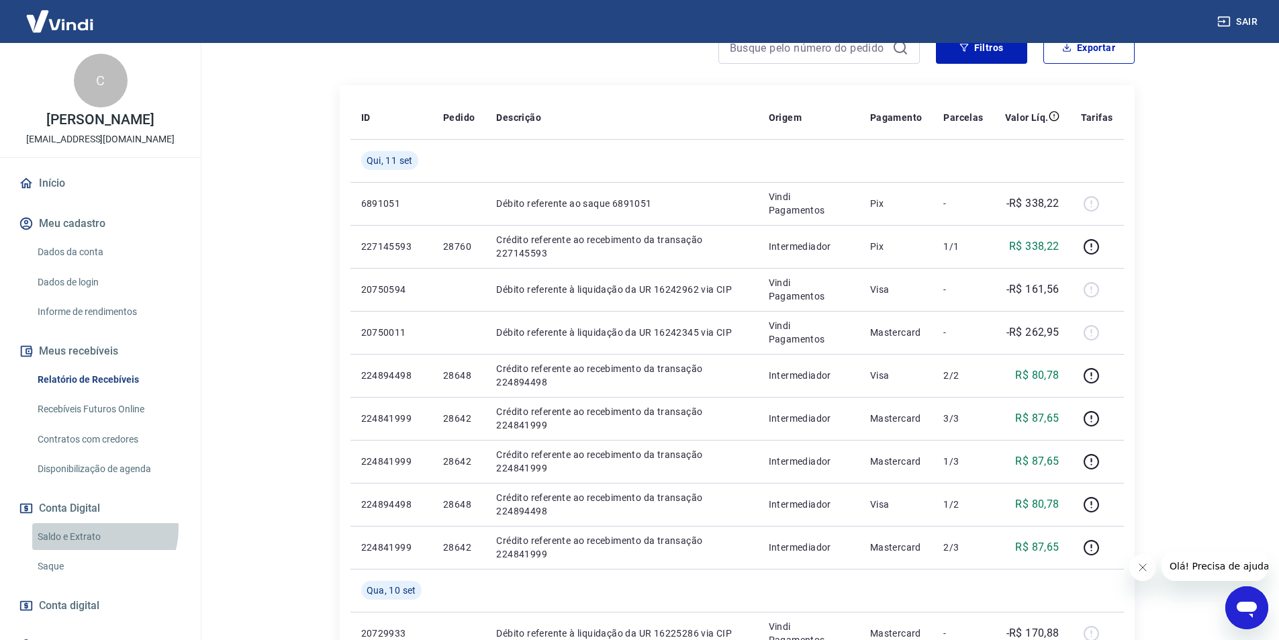
click at [99, 528] on link "Saldo e Extrato" at bounding box center [108, 537] width 152 height 28
